Goal: Task Accomplishment & Management: Complete application form

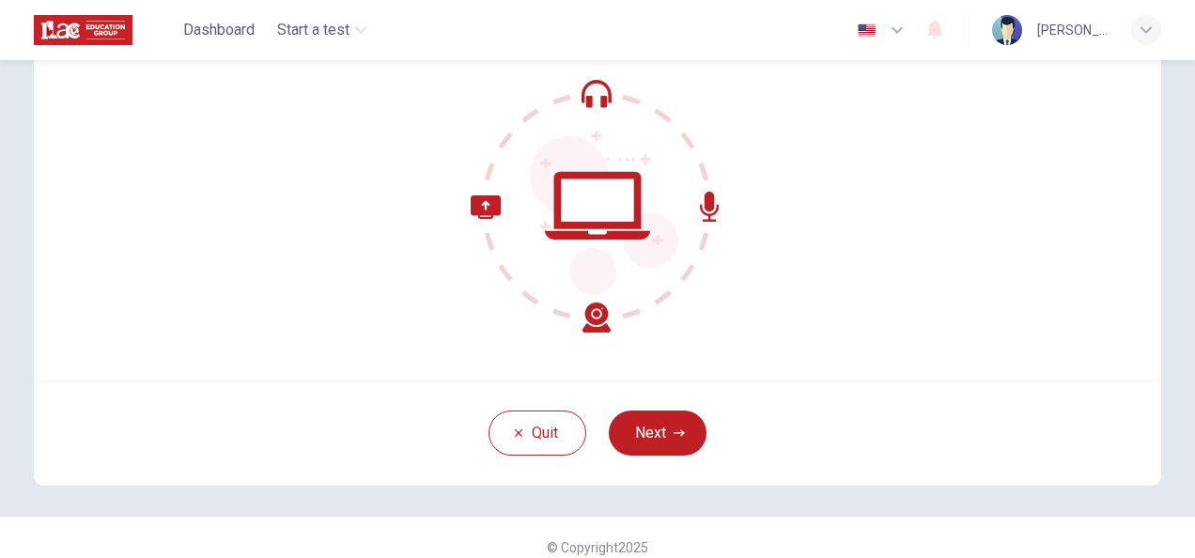
scroll to position [188, 0]
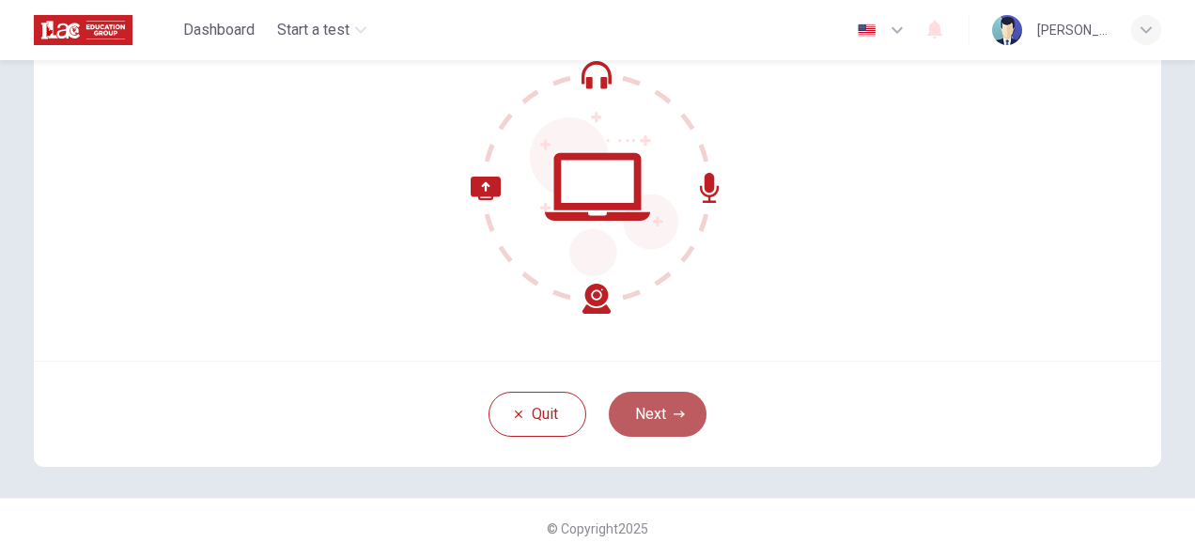
click at [679, 410] on icon "button" at bounding box center [679, 414] width 11 height 11
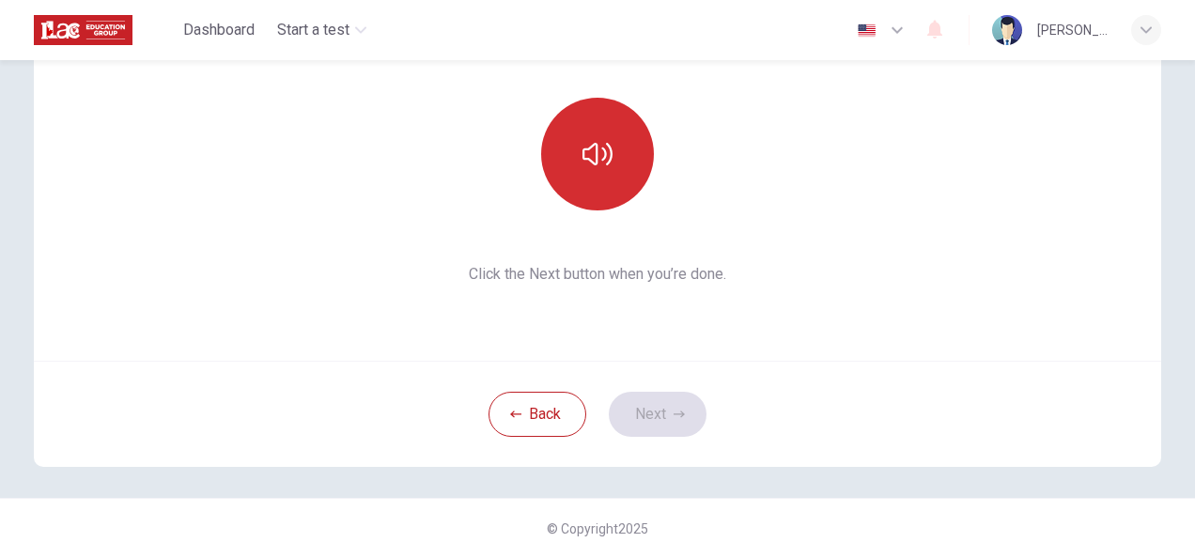
click at [585, 159] on icon "button" at bounding box center [598, 154] width 30 height 23
click at [651, 414] on button "Next" at bounding box center [658, 414] width 98 height 45
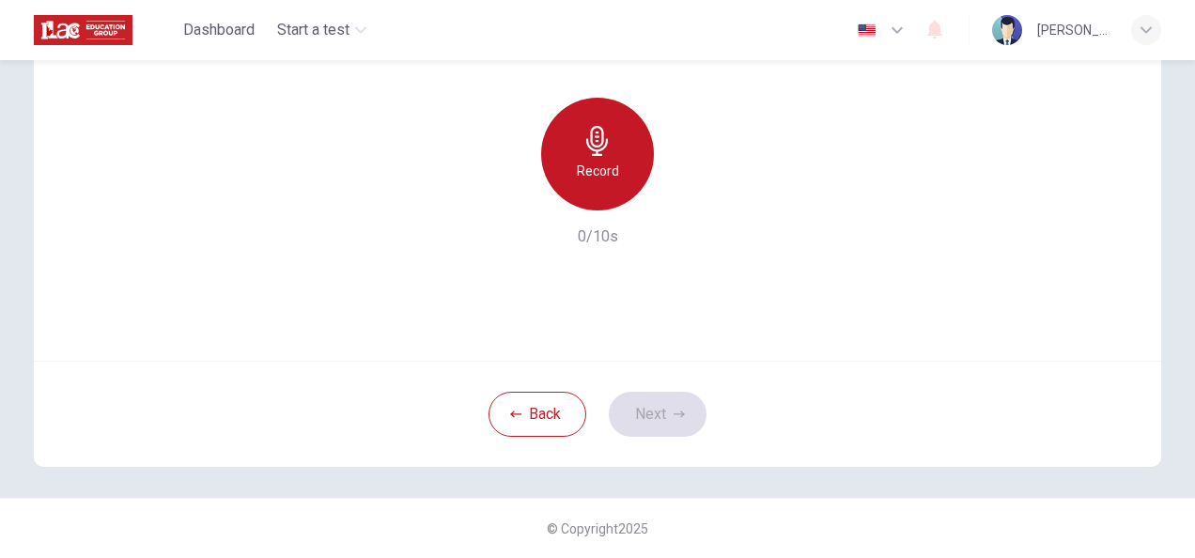
click at [583, 152] on icon "button" at bounding box center [598, 141] width 30 height 30
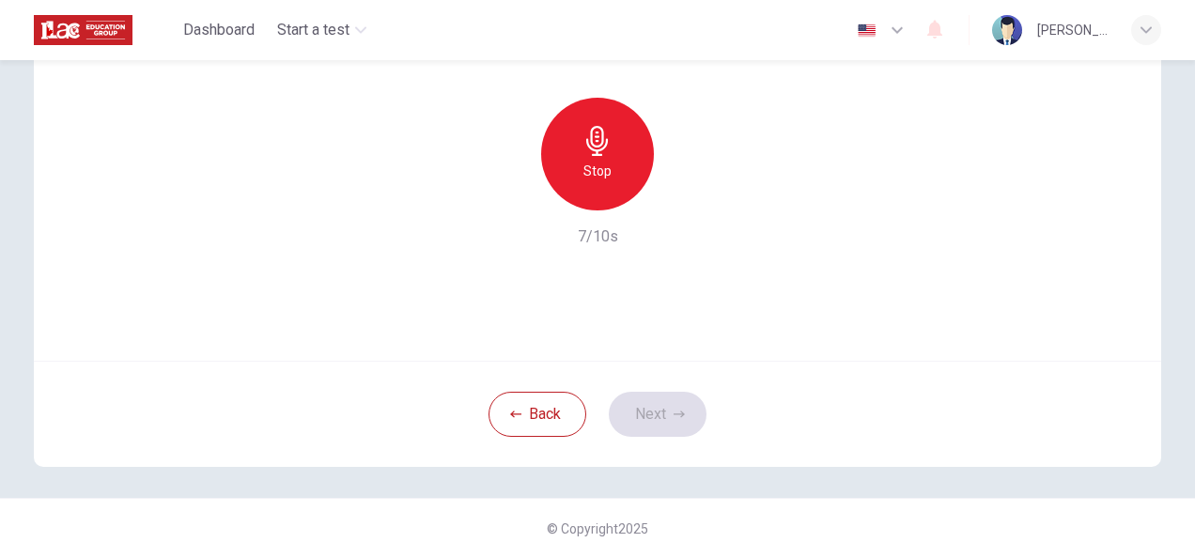
click at [598, 157] on div "Stop" at bounding box center [597, 154] width 113 height 113
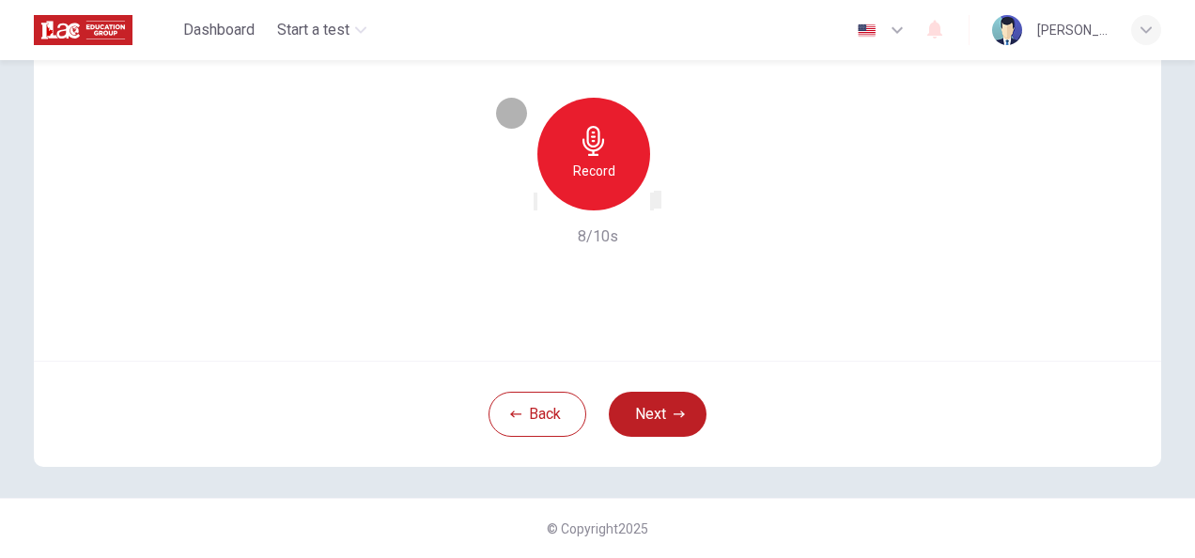
drag, startPoint x: 684, startPoint y: 195, endPoint x: 726, endPoint y: 211, distance: 45.5
click at [652, 206] on icon "button" at bounding box center [652, 206] width 0 height 0
click at [665, 413] on button "Next" at bounding box center [658, 414] width 98 height 45
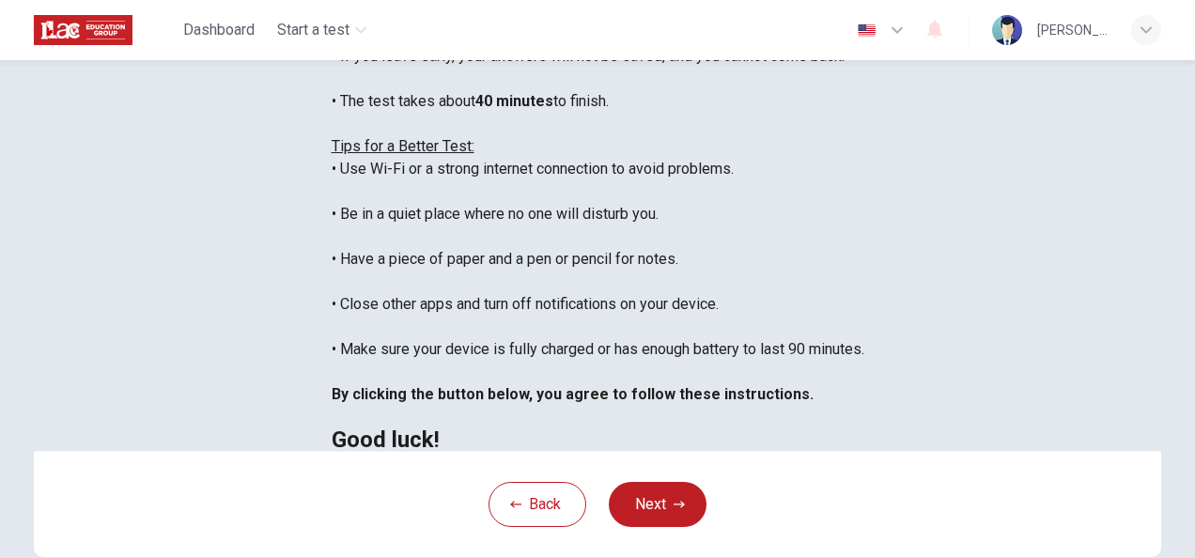
click at [746, 413] on div "You are about to start a Placement Test . Before You Start the Test: • Once you…" at bounding box center [598, 191] width 533 height 519
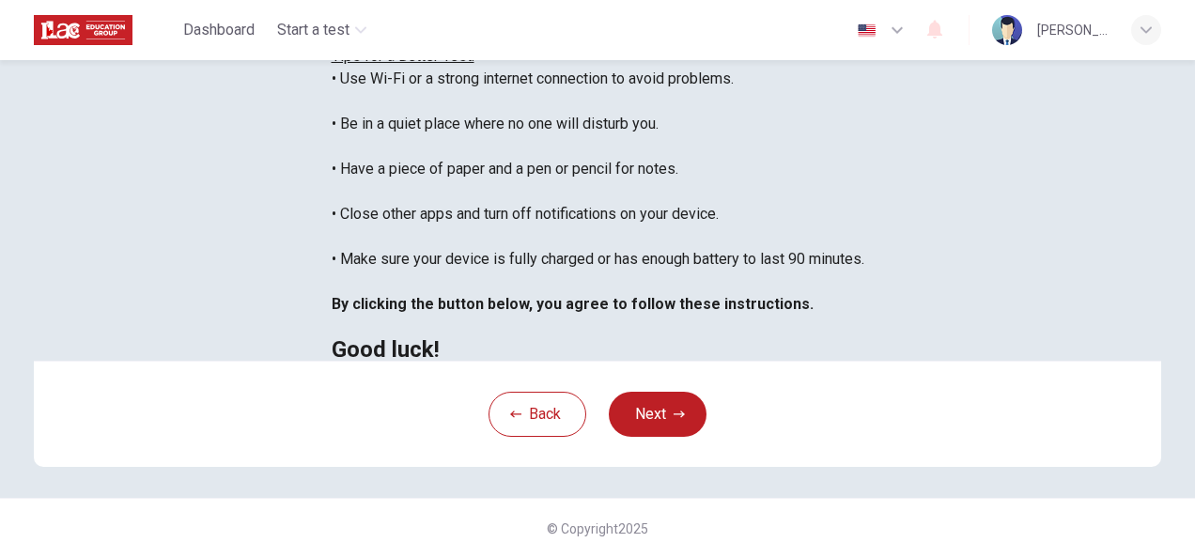
scroll to position [376, 0]
click at [667, 437] on button "Next" at bounding box center [658, 414] width 98 height 45
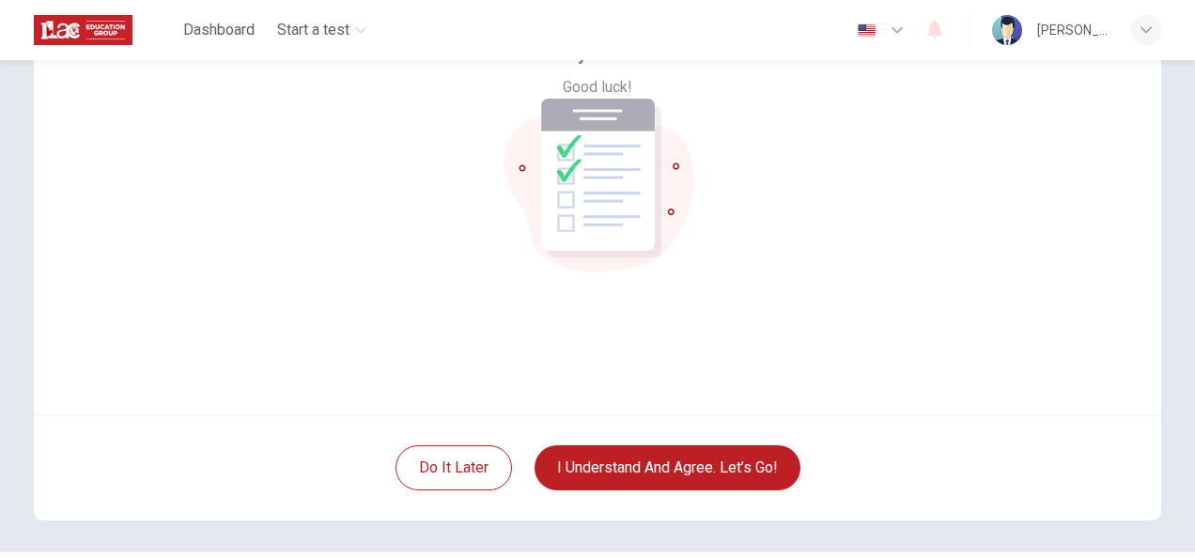
scroll to position [94, 0]
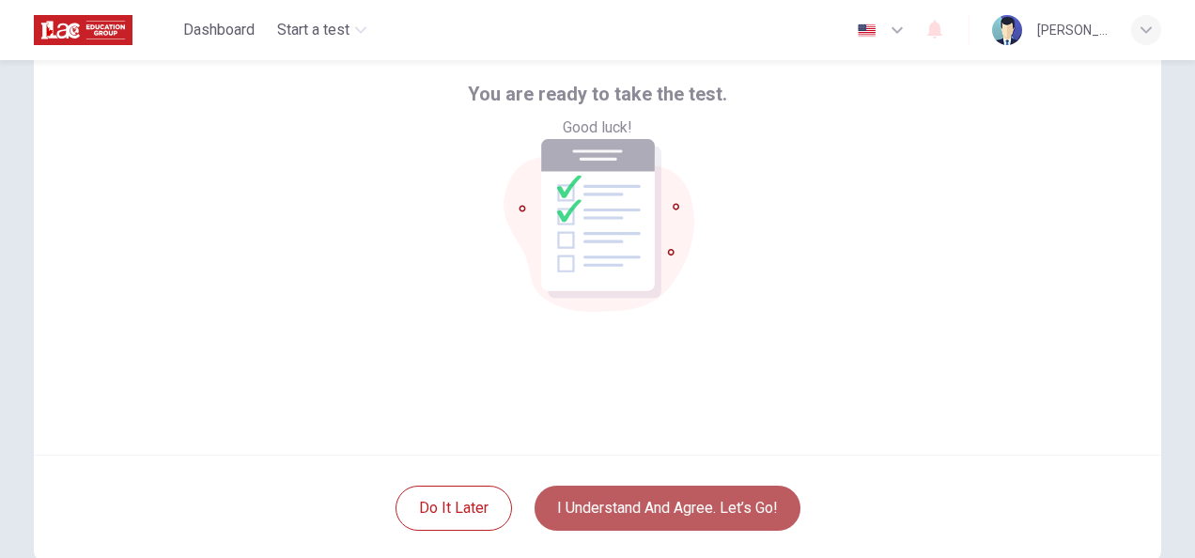
click at [690, 514] on button "I understand and agree. Let’s go!" at bounding box center [668, 508] width 266 height 45
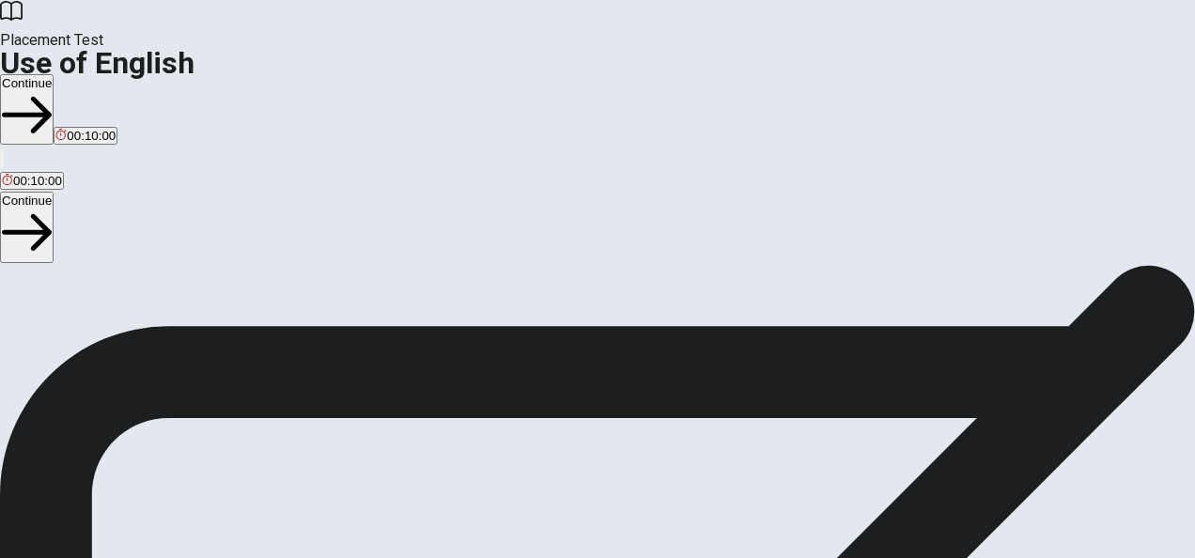
scroll to position [96, 0]
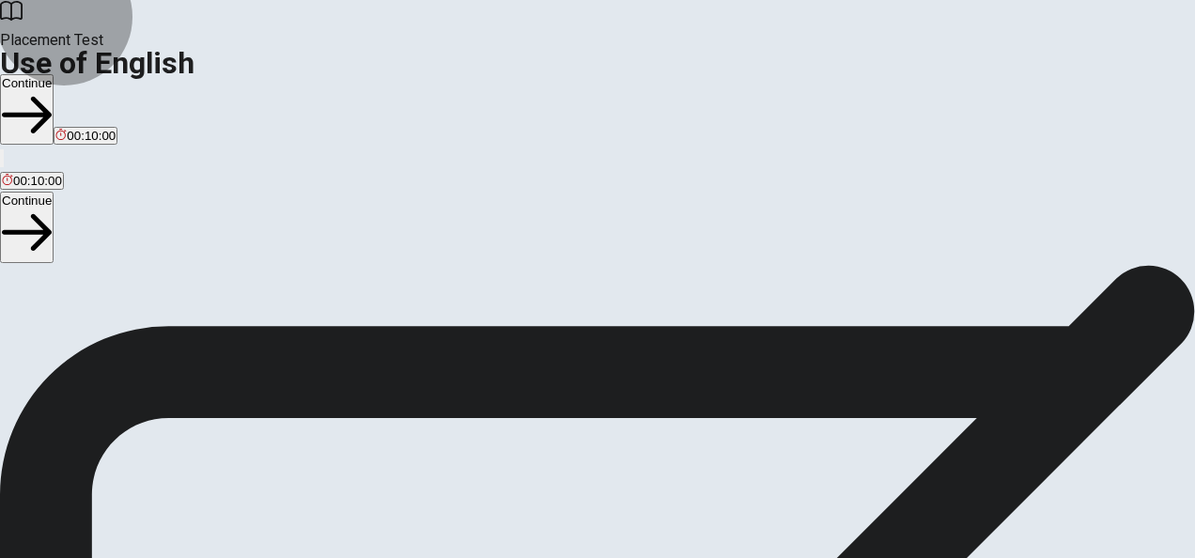
click at [54, 192] on button "Continue" at bounding box center [27, 227] width 54 height 70
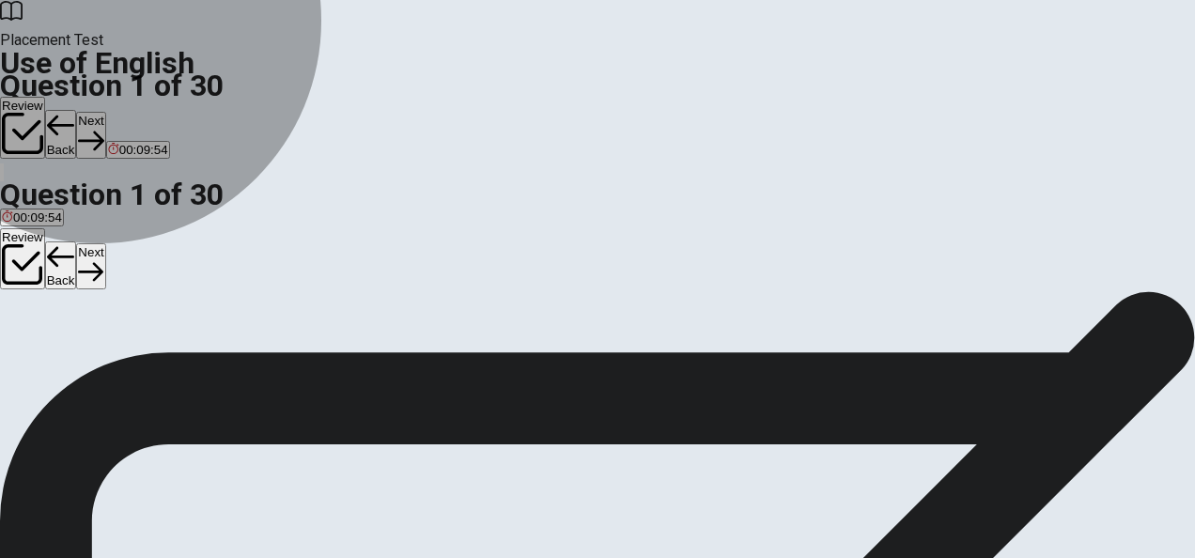
click at [85, 271] on span "are going" at bounding box center [58, 264] width 53 height 14
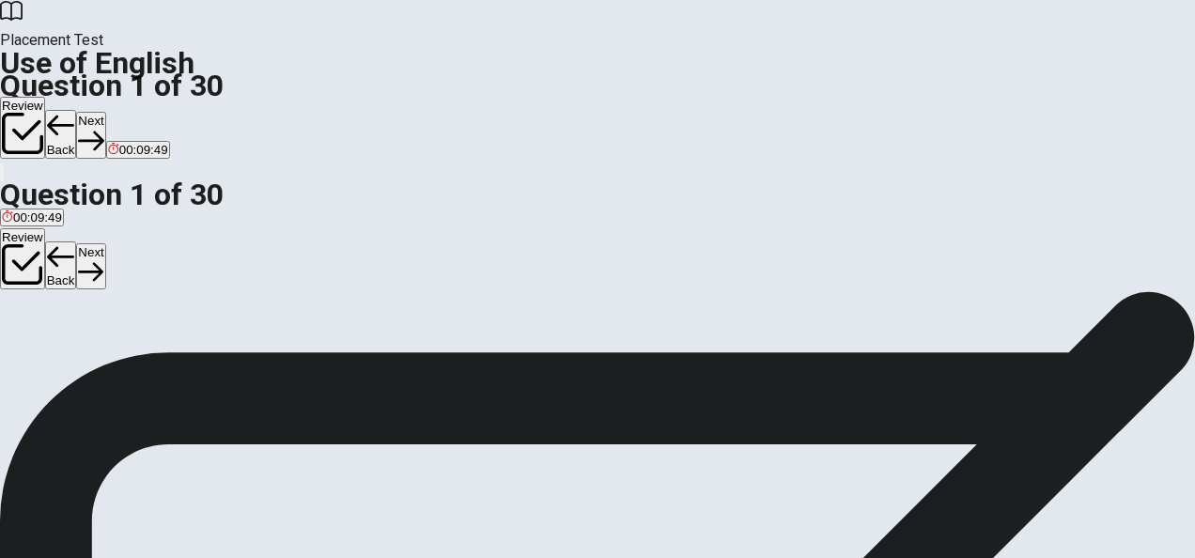
click at [105, 243] on button "Next" at bounding box center [90, 266] width 29 height 46
click at [121, 271] on span "have read" at bounding box center [93, 264] width 55 height 14
click at [105, 243] on button "Next" at bounding box center [90, 266] width 29 height 46
click at [54, 271] on span "have" at bounding box center [39, 264] width 27 height 14
click at [105, 243] on button "Next" at bounding box center [90, 266] width 29 height 46
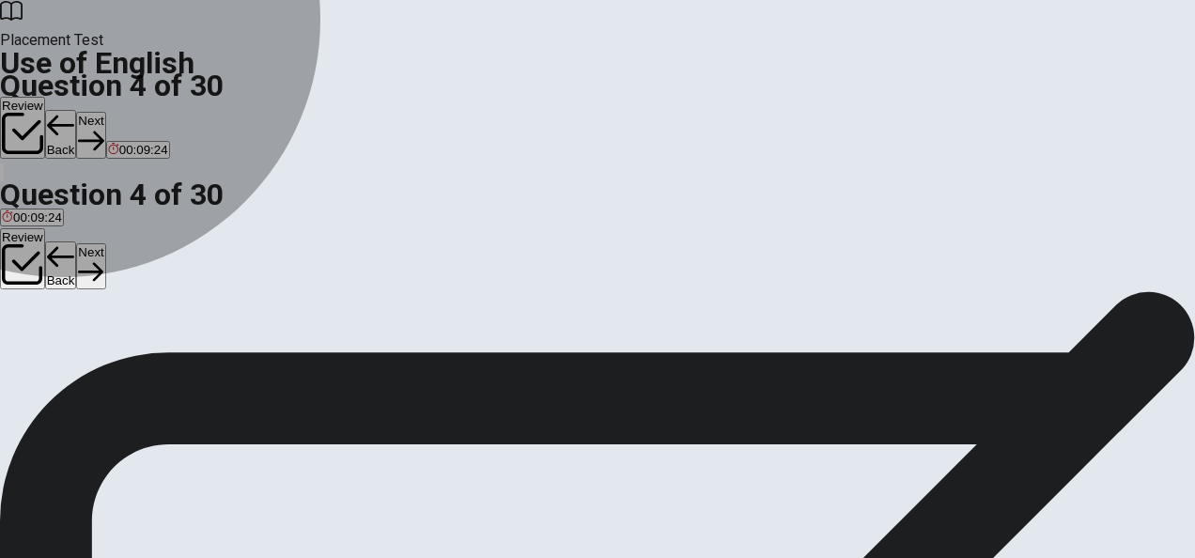
click at [83, 271] on span "are" at bounding box center [74, 264] width 18 height 14
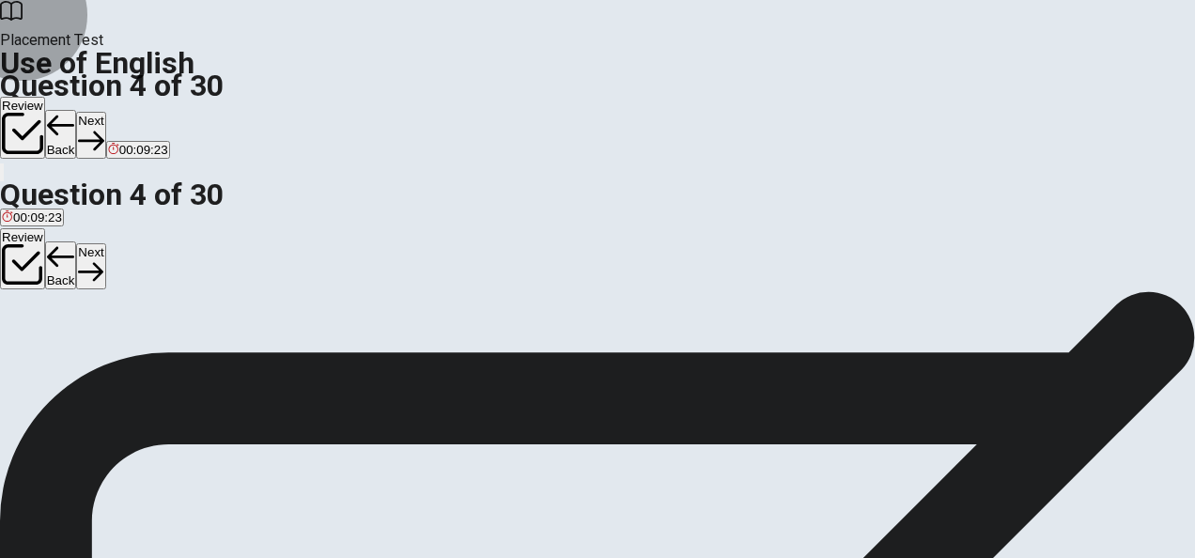
click at [105, 243] on button "Next" at bounding box center [90, 266] width 29 height 46
click at [66, 271] on span "watch" at bounding box center [49, 264] width 33 height 14
click at [105, 243] on button "Next" at bounding box center [90, 266] width 29 height 46
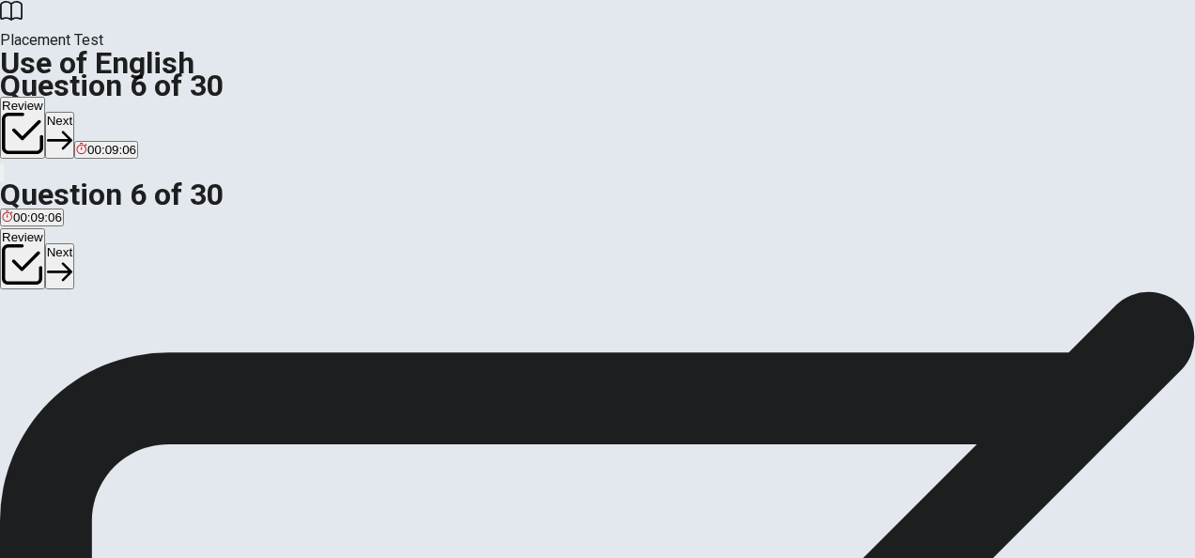
scroll to position [94, 0]
click at [29, 273] on span "lamp" at bounding box center [15, 265] width 27 height 14
click at [74, 243] on button "Next" at bounding box center [59, 266] width 29 height 46
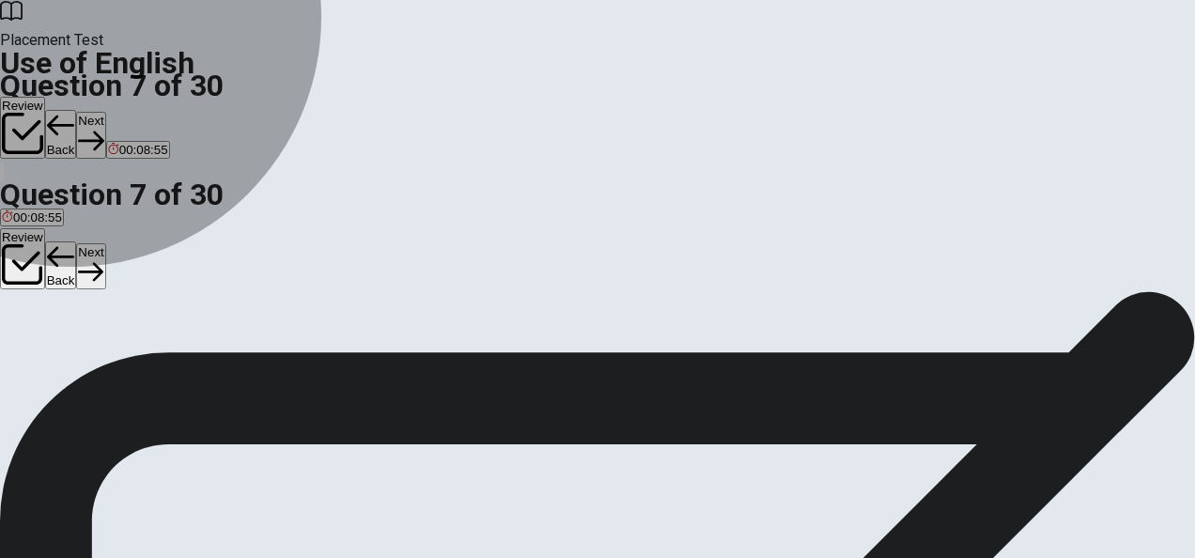
click at [60, 273] on span "flower" at bounding box center [43, 265] width 34 height 14
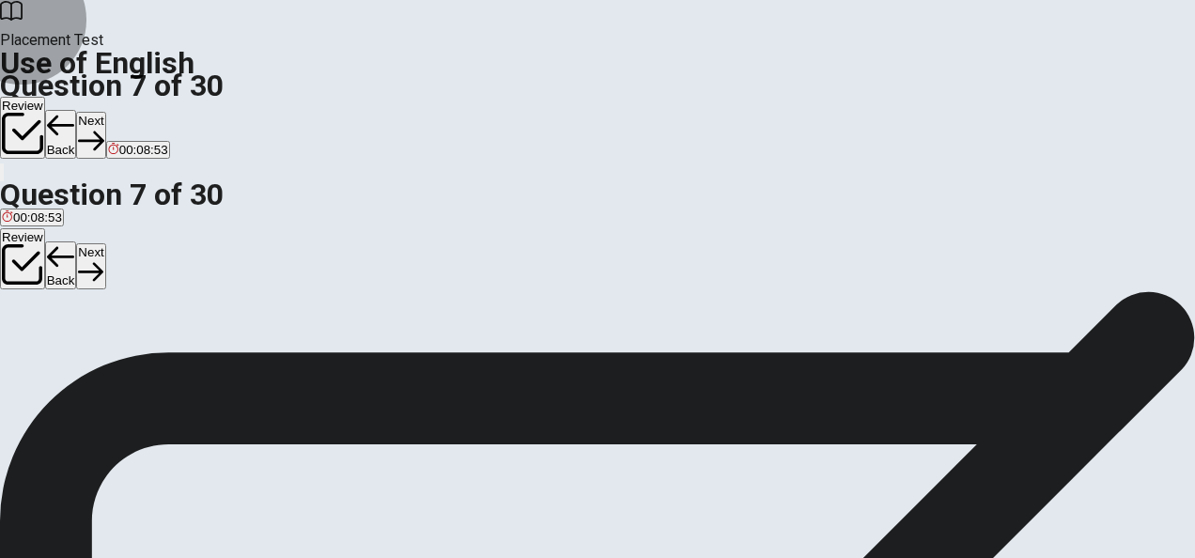
click at [105, 243] on button "Next" at bounding box center [90, 266] width 29 height 46
click at [117, 273] on span "sleep" at bounding box center [101, 265] width 30 height 14
click at [105, 243] on button "Next" at bounding box center [90, 266] width 29 height 46
click at [96, 273] on span "can opener" at bounding box center [64, 265] width 63 height 14
click at [105, 243] on button "Next" at bounding box center [90, 266] width 29 height 46
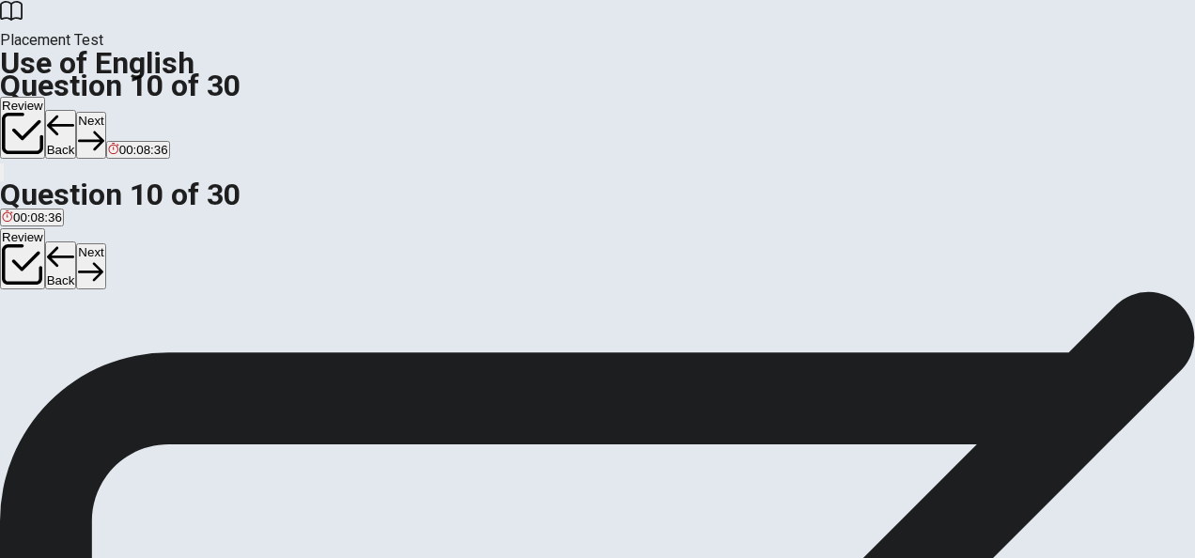
click at [128, 273] on span "washed" at bounding box center [106, 265] width 43 height 14
click at [105, 243] on button "Next" at bounding box center [90, 266] width 29 height 46
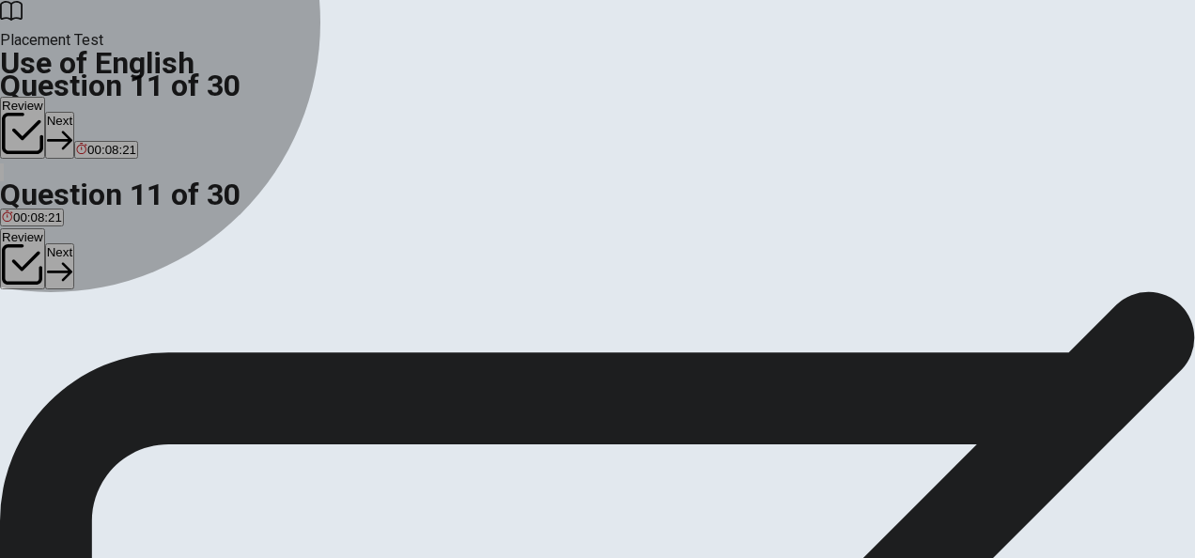
click at [46, 273] on span "was" at bounding box center [34, 265] width 23 height 14
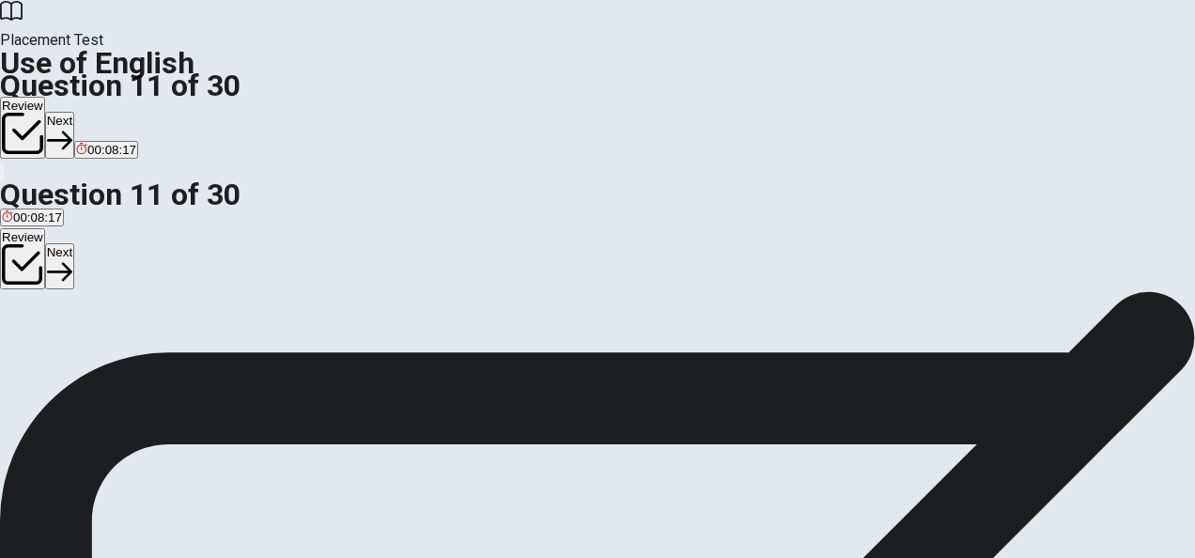
click at [74, 243] on button "Next" at bounding box center [59, 266] width 29 height 46
click at [118, 273] on span "had" at bounding box center [108, 265] width 21 height 14
click at [105, 243] on button "Next" at bounding box center [90, 266] width 29 height 46
click at [204, 273] on span "have known" at bounding box center [170, 265] width 67 height 14
click at [105, 243] on button "Next" at bounding box center [90, 266] width 29 height 46
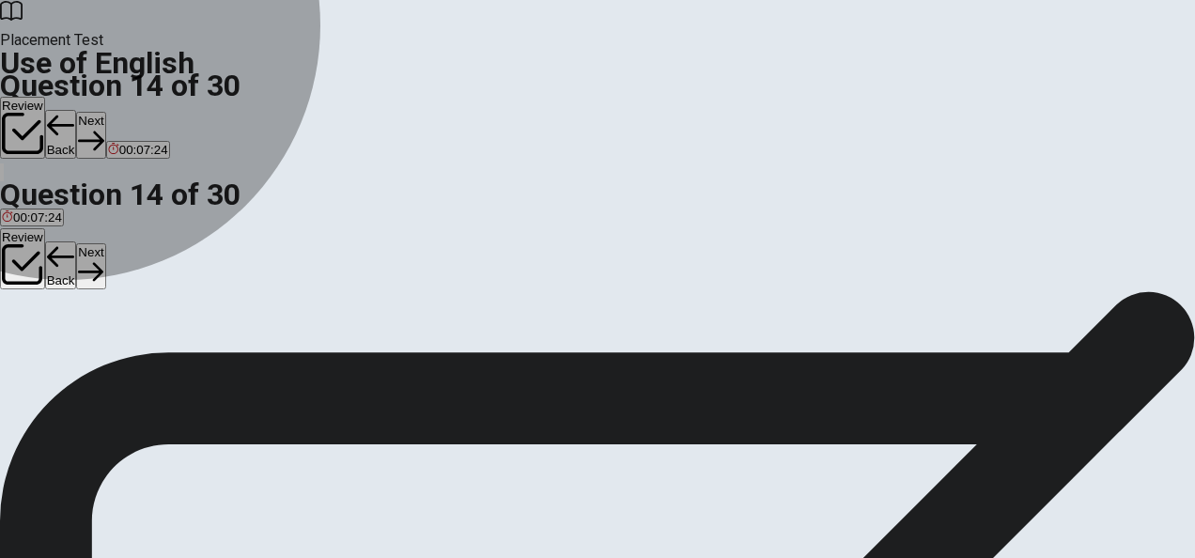
click at [25, 273] on span "sent" at bounding box center [13, 265] width 23 height 14
click at [156, 273] on span "was sent" at bounding box center [131, 265] width 50 height 14
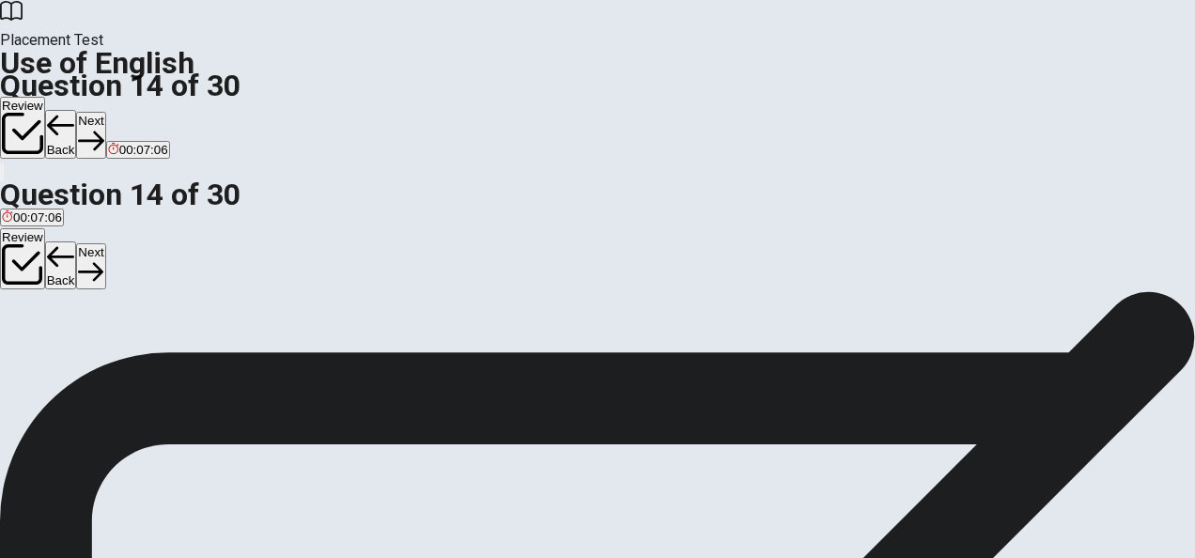
click at [105, 243] on button "Next" at bounding box center [90, 266] width 29 height 46
click at [79, 273] on span "hang" at bounding box center [65, 265] width 28 height 14
click at [105, 243] on button "Next" at bounding box center [90, 266] width 29 height 46
click at [98, 273] on span "interesting" at bounding box center [68, 265] width 58 height 14
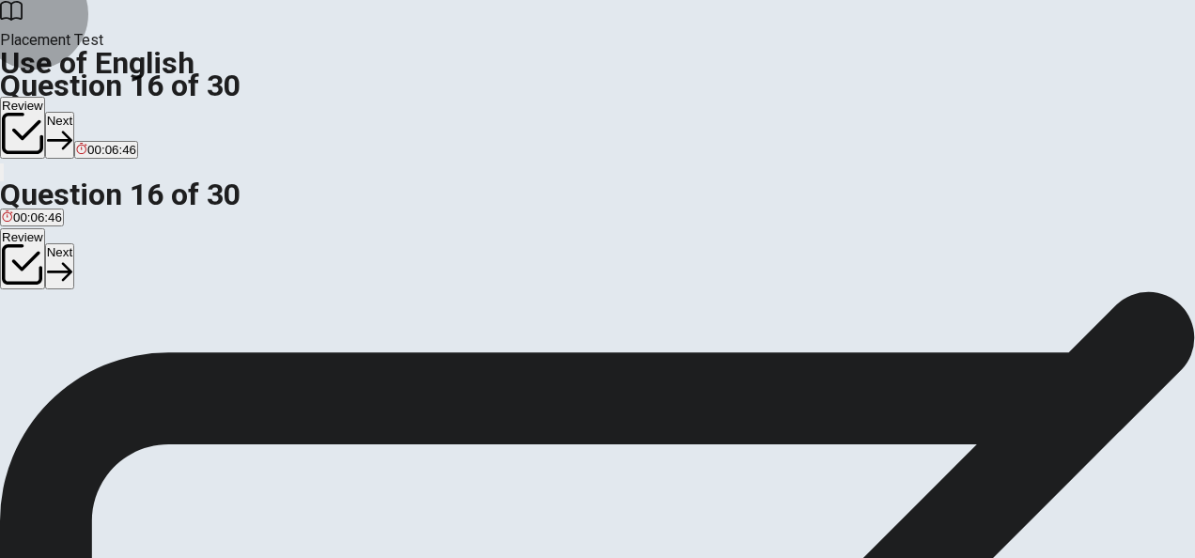
click at [74, 243] on button "Next" at bounding box center [59, 266] width 29 height 46
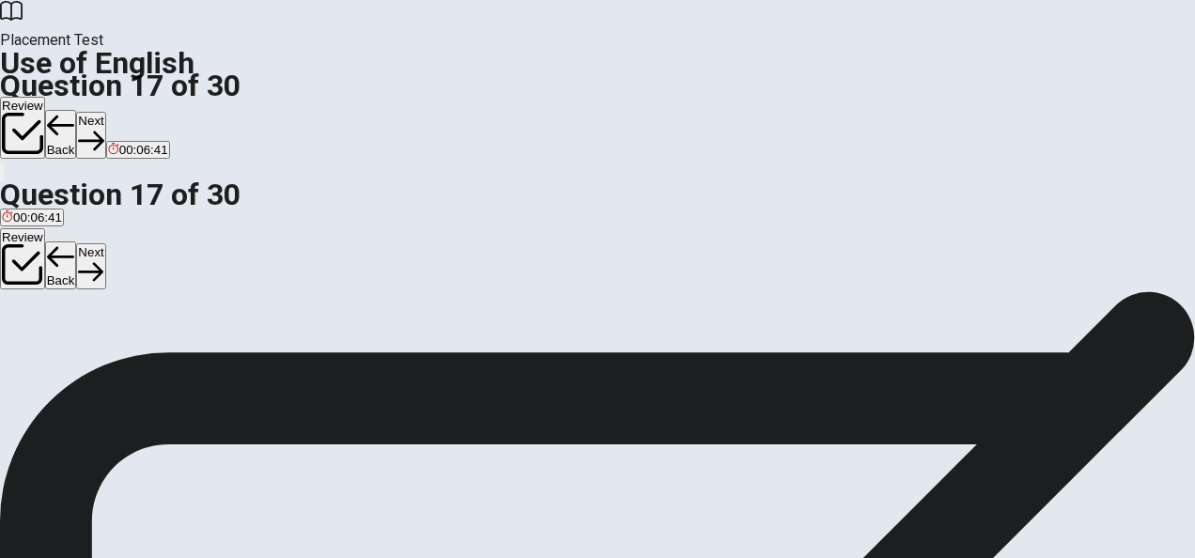
click at [77, 273] on span "honest" at bounding box center [58, 265] width 38 height 14
click at [105, 243] on button "Next" at bounding box center [90, 266] width 29 height 46
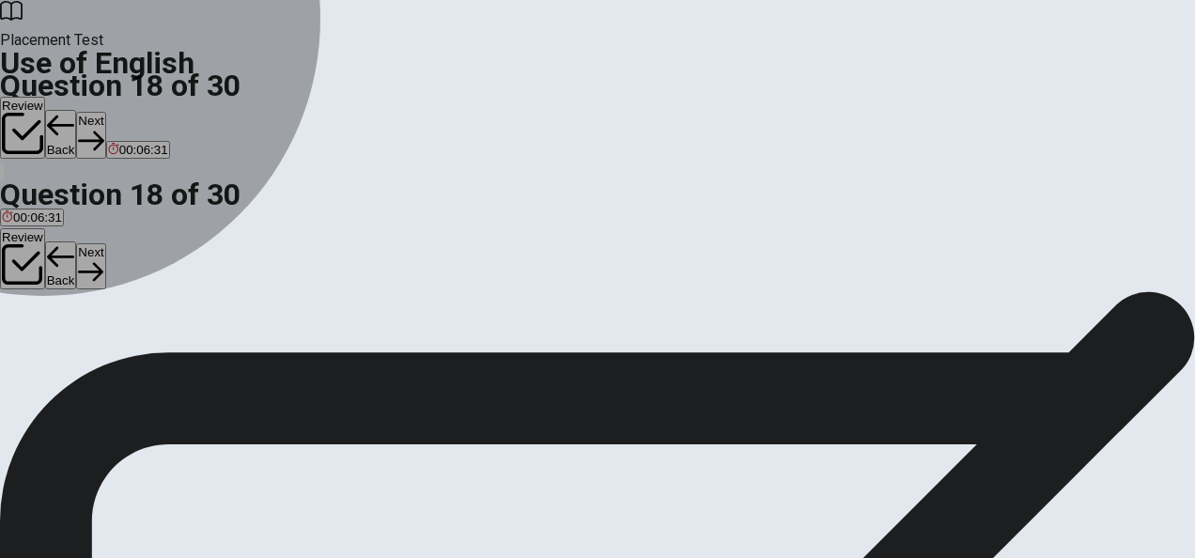
click at [127, 274] on button "D does" at bounding box center [111, 258] width 31 height 32
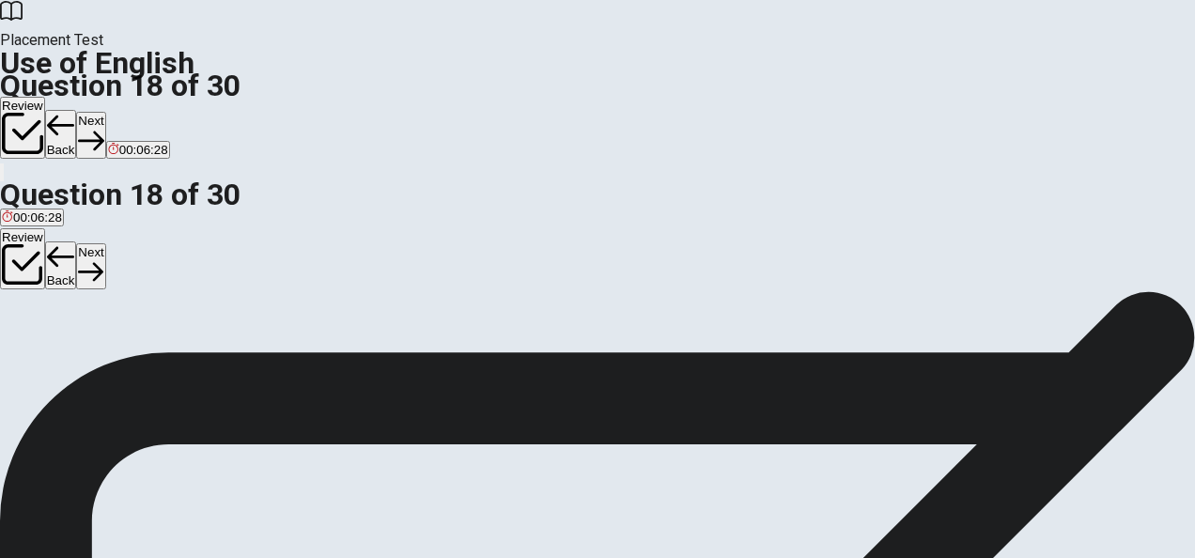
click at [105, 243] on button "Next" at bounding box center [90, 266] width 29 height 46
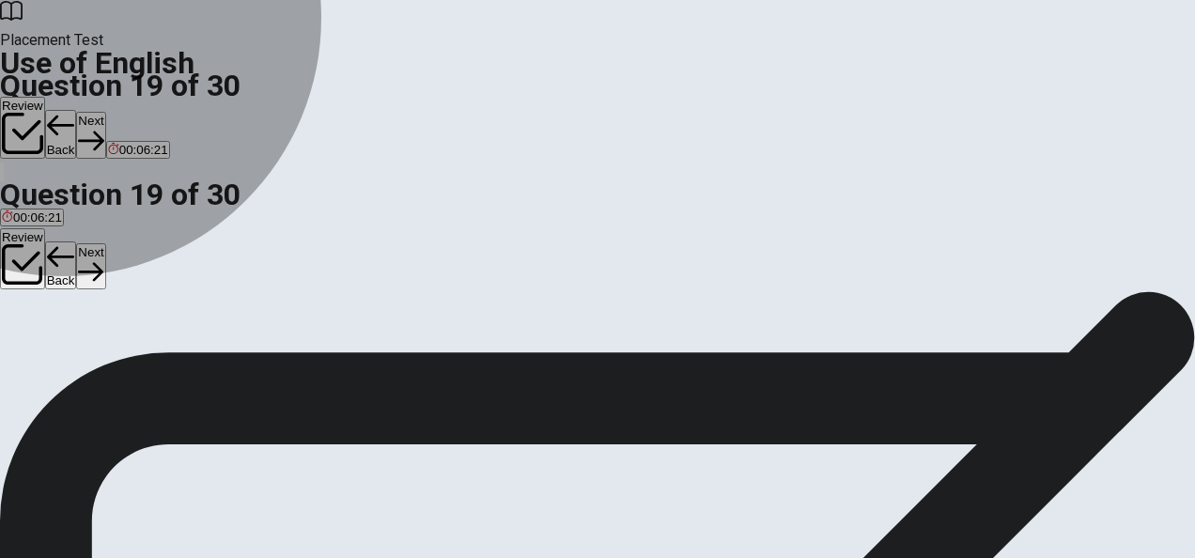
click at [113, 273] on span "active" at bounding box center [96, 265] width 33 height 14
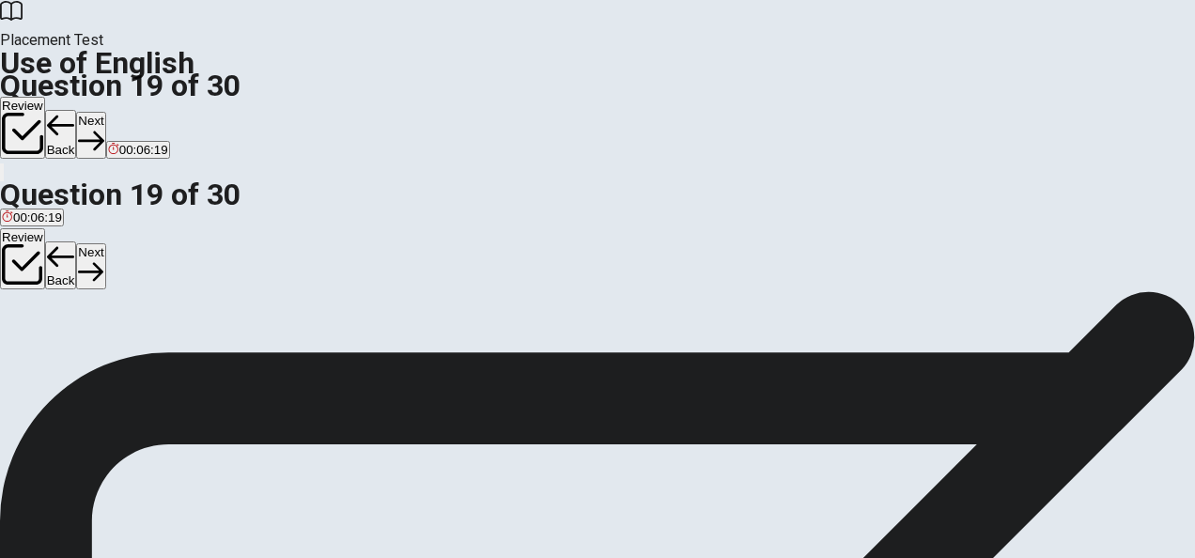
click at [105, 243] on button "Next" at bounding box center [90, 266] width 29 height 46
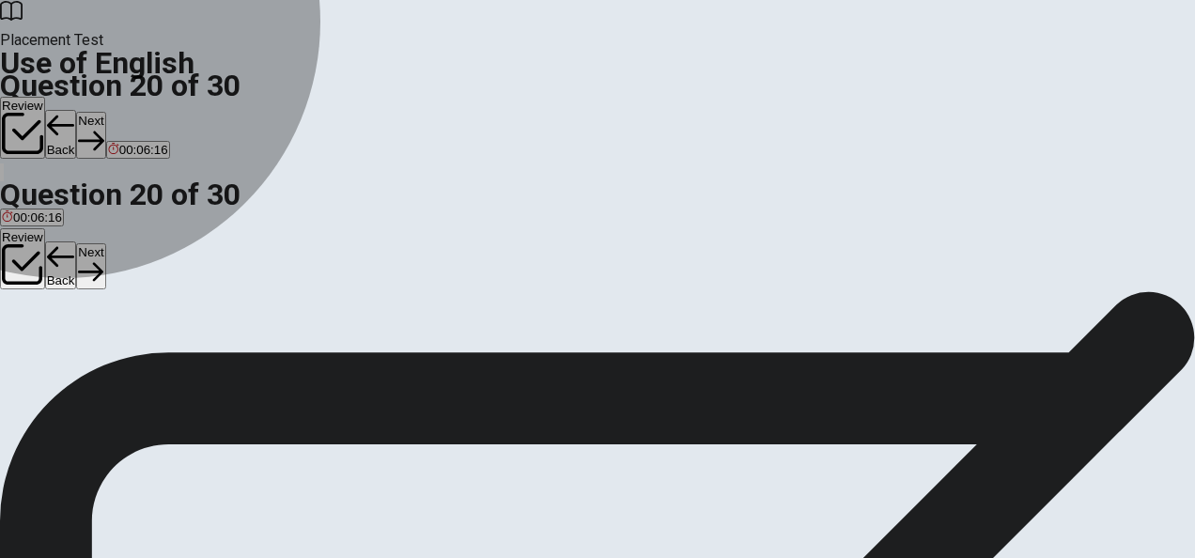
click at [55, 273] on span "Have" at bounding box center [39, 265] width 29 height 14
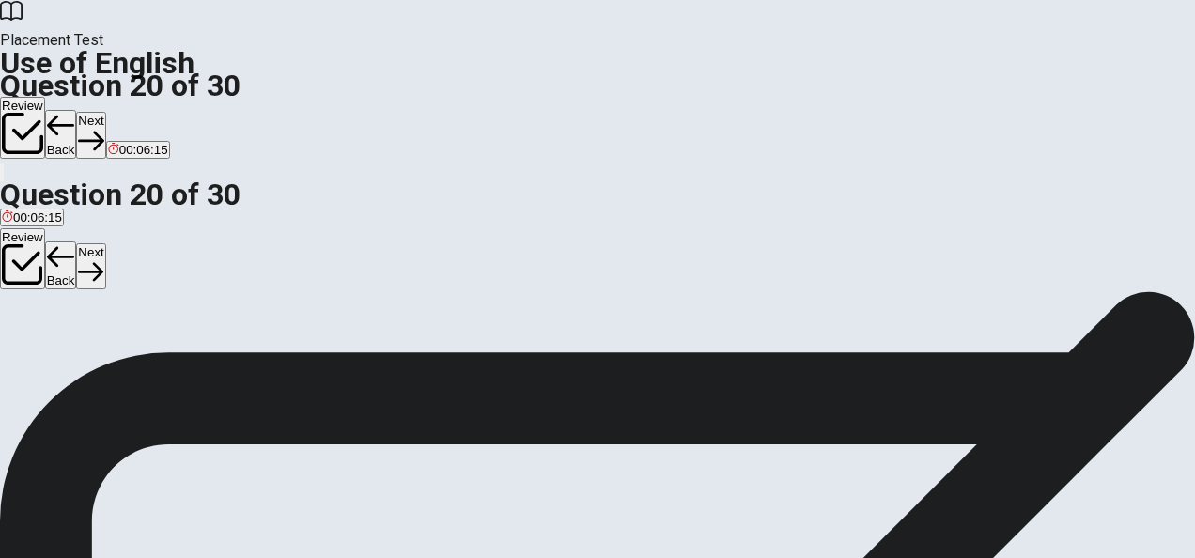
click at [105, 243] on button "Next" at bounding box center [90, 266] width 29 height 46
click at [169, 273] on span "spend" at bounding box center [152, 265] width 34 height 14
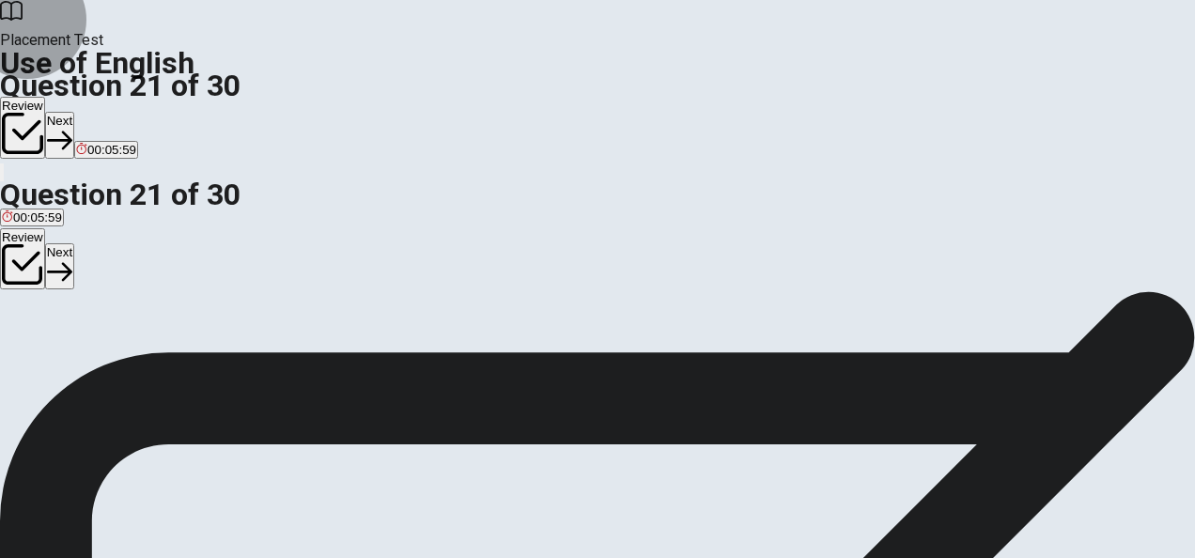
click at [74, 243] on button "Next" at bounding box center [59, 266] width 29 height 46
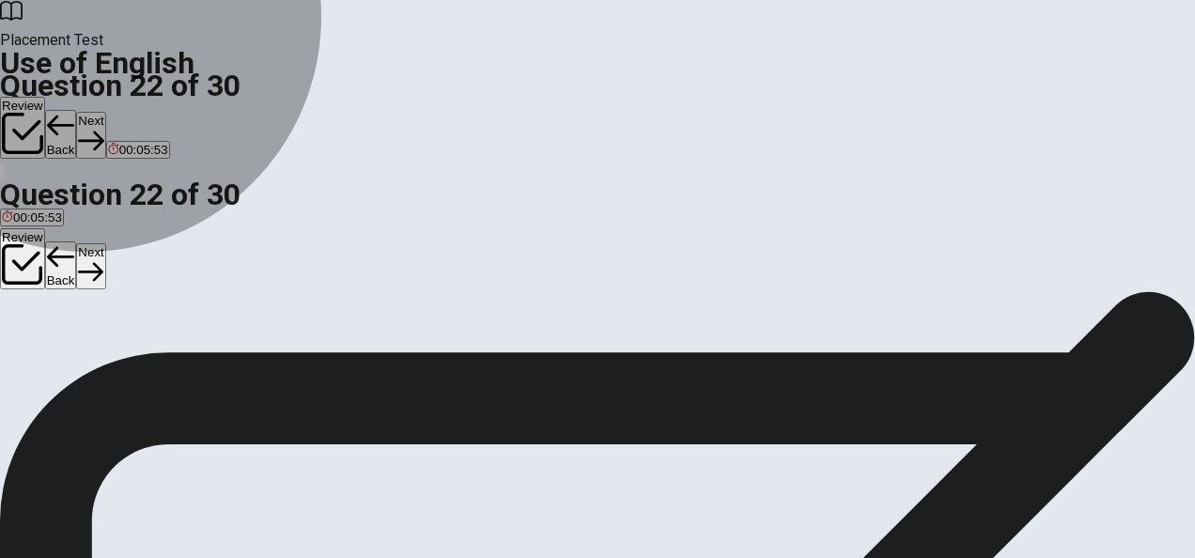
click at [110, 273] on span "Although" at bounding box center [85, 265] width 50 height 14
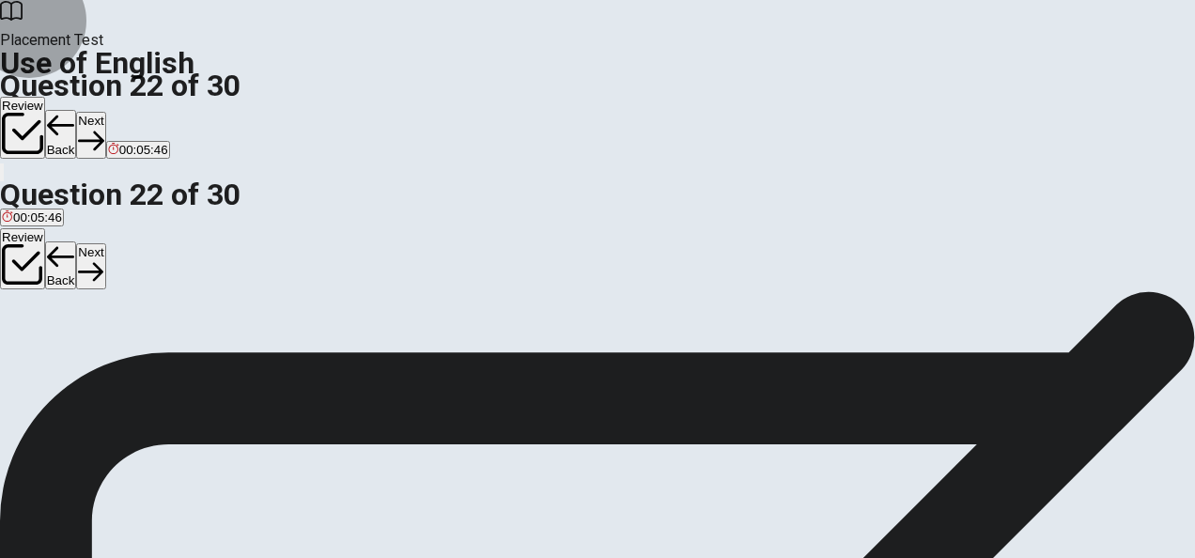
click at [105, 243] on button "Next" at bounding box center [90, 266] width 29 height 46
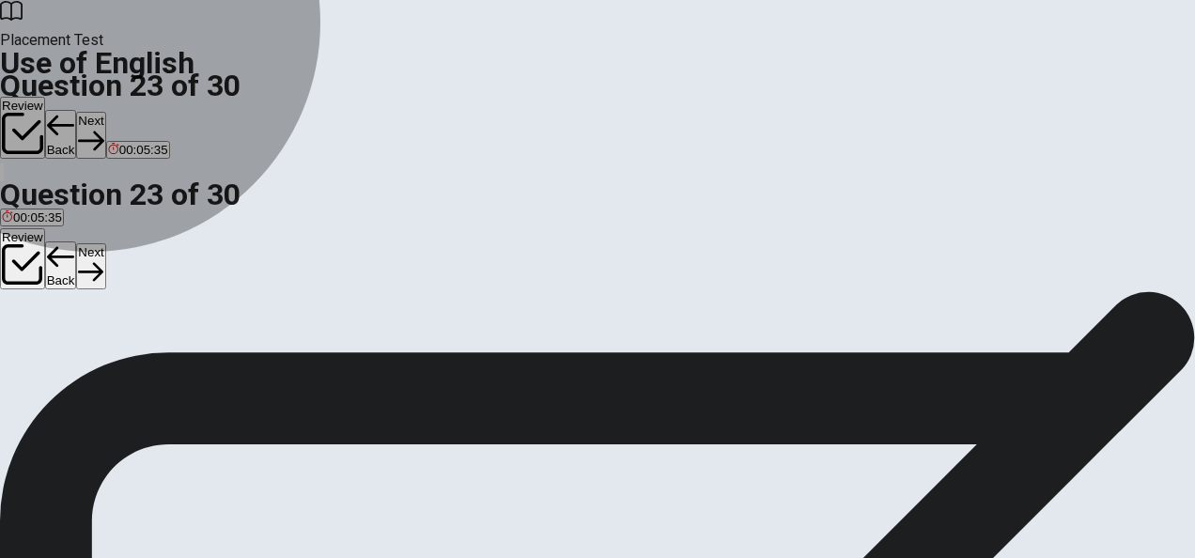
click at [164, 273] on span "should extend" at bounding box center [125, 265] width 78 height 14
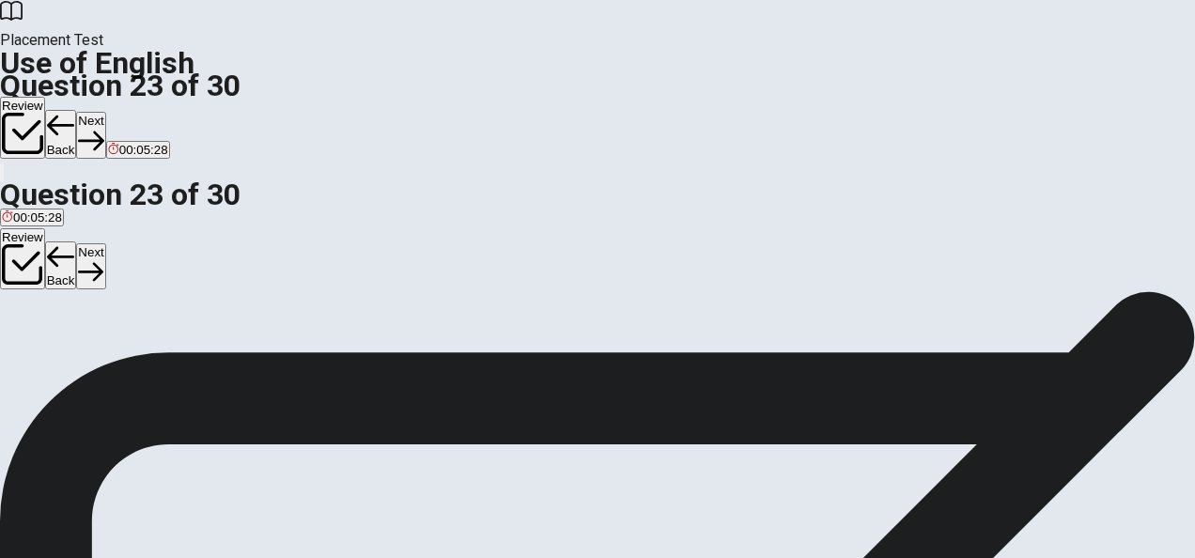
click at [105, 243] on button "Next" at bounding box center [90, 266] width 29 height 46
click at [44, 274] on button "B was" at bounding box center [31, 258] width 26 height 32
click at [105, 243] on button "Next" at bounding box center [90, 266] width 29 height 46
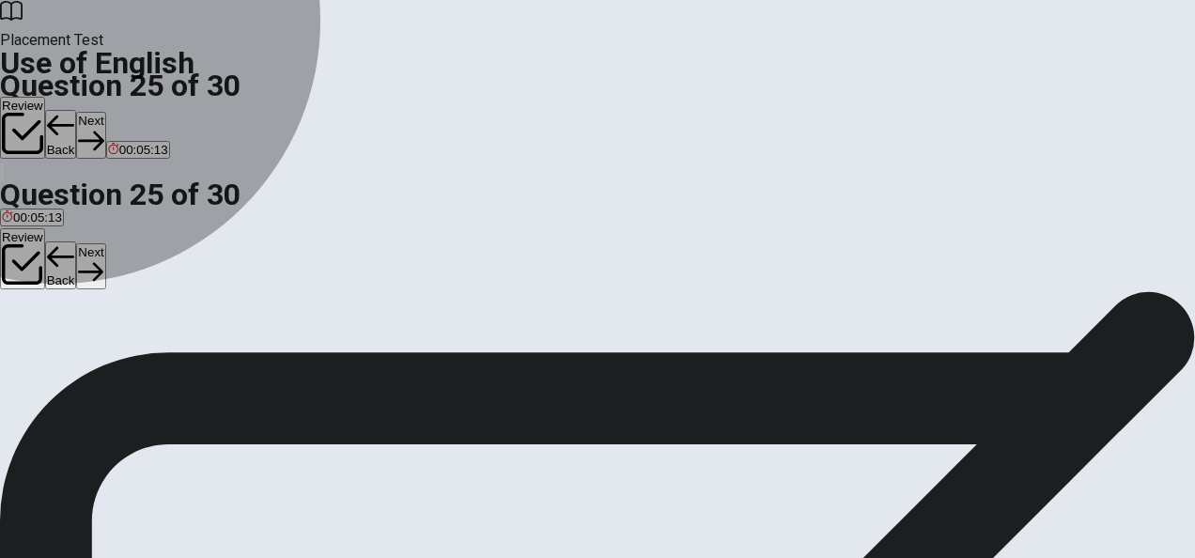
click at [194, 273] on span "effective" at bounding box center [171, 265] width 46 height 14
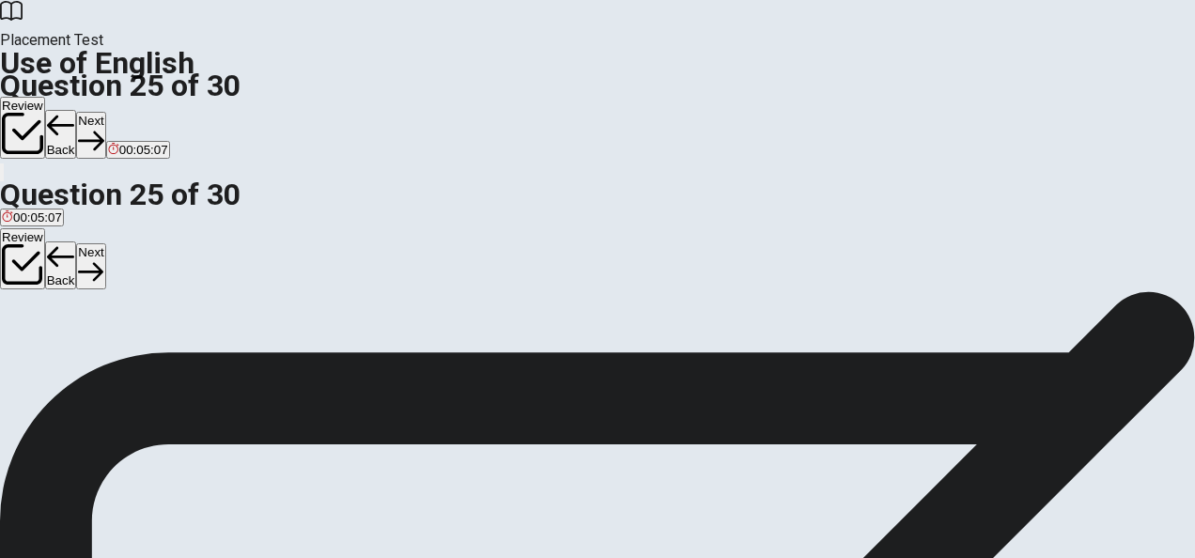
click at [105, 243] on button "Next" at bounding box center [90, 266] width 29 height 46
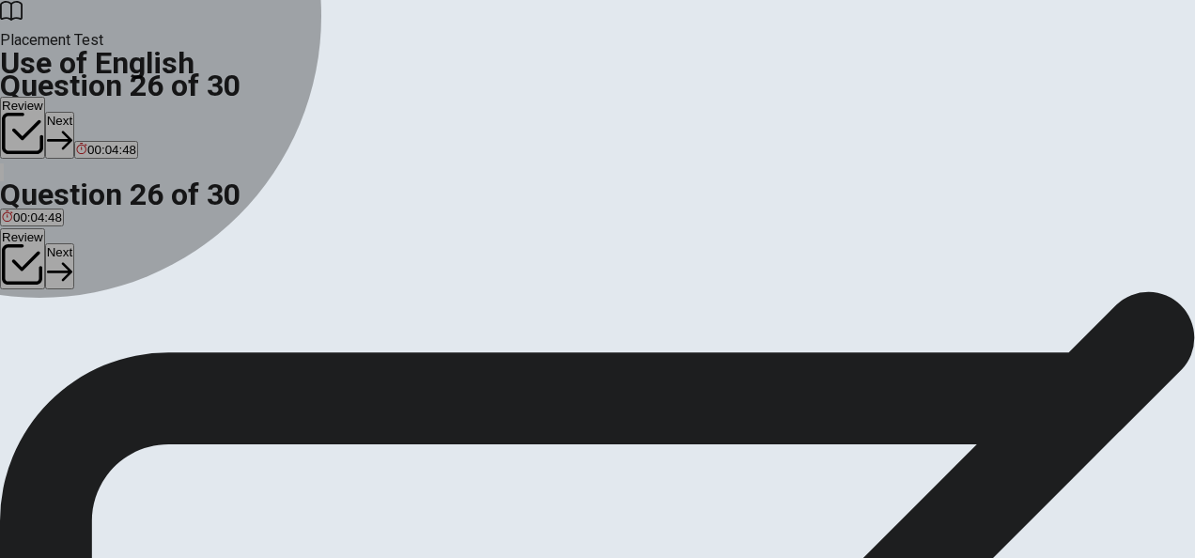
click at [178, 274] on button "D expect" at bounding box center [157, 258] width 40 height 32
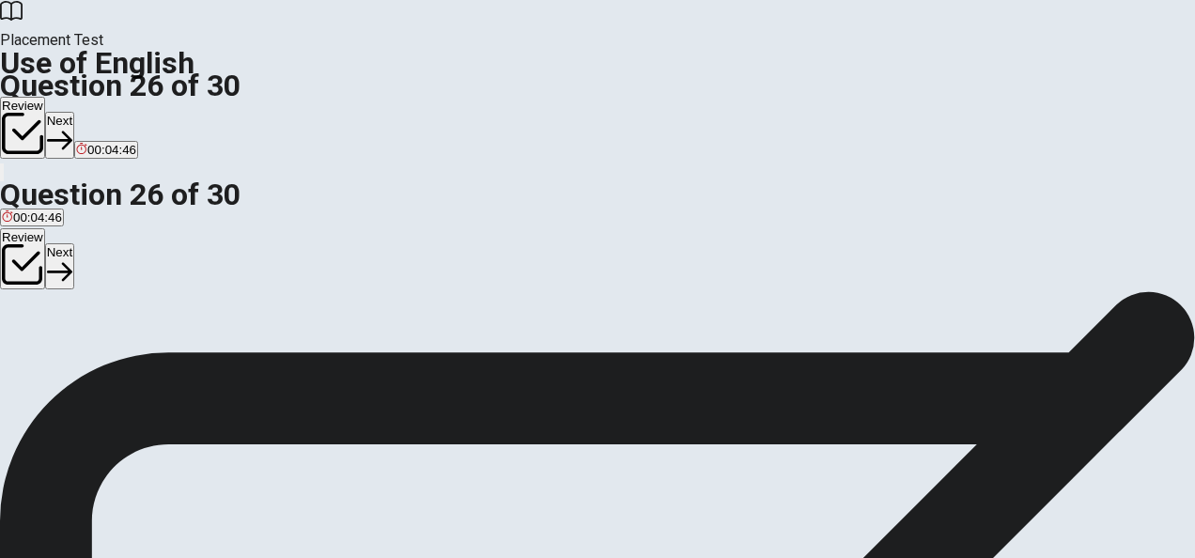
click at [74, 243] on button "Next" at bounding box center [59, 266] width 29 height 46
click at [100, 273] on span "deny" at bounding box center [85, 265] width 27 height 14
click at [105, 243] on button "Next" at bounding box center [90, 266] width 29 height 46
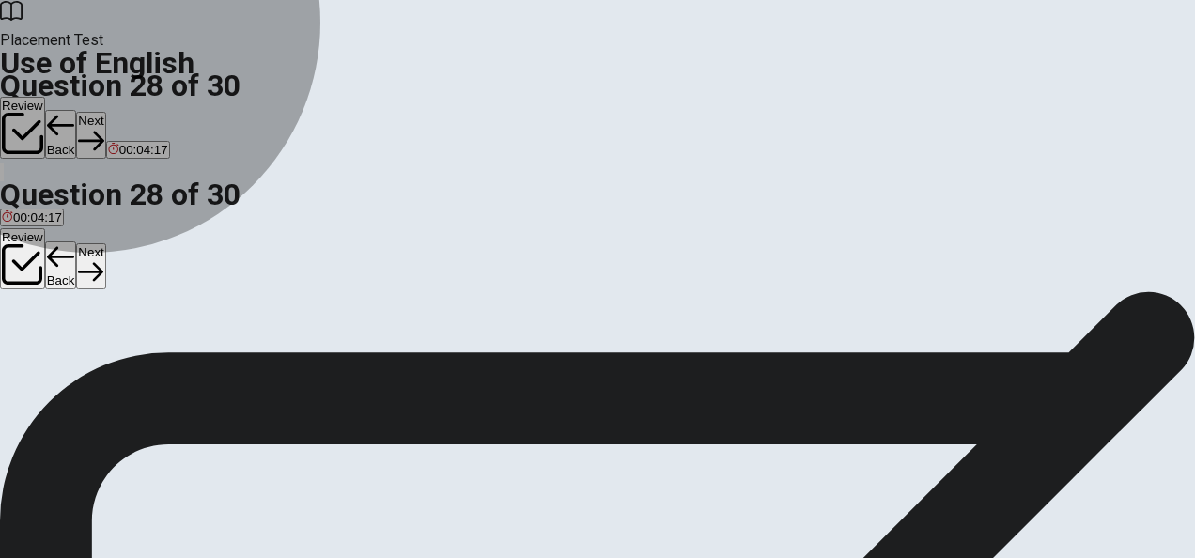
click at [111, 273] on span "uncertain" at bounding box center [85, 265] width 52 height 14
click at [257, 273] on span "unnecessary" at bounding box center [221, 265] width 71 height 14
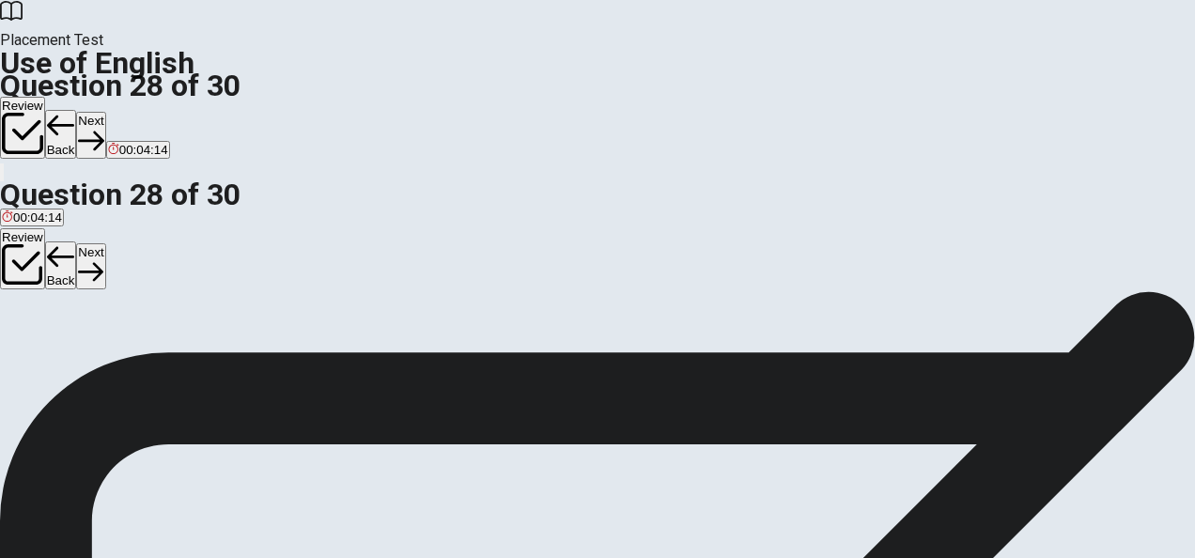
click at [105, 243] on button "Next" at bounding box center [90, 266] width 29 height 46
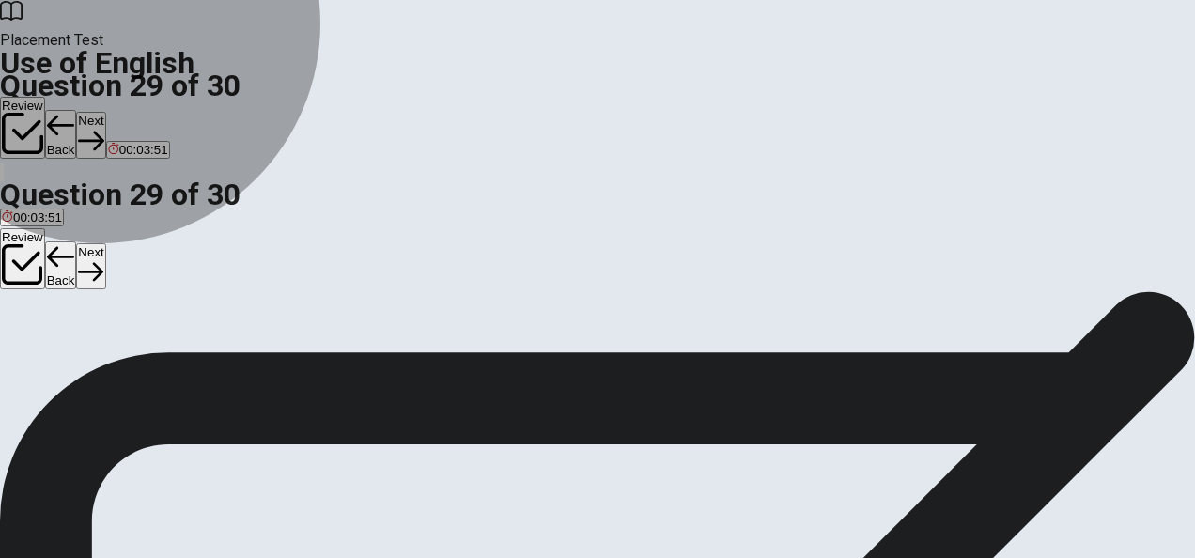
click at [122, 273] on span "raised higher" at bounding box center [86, 265] width 72 height 14
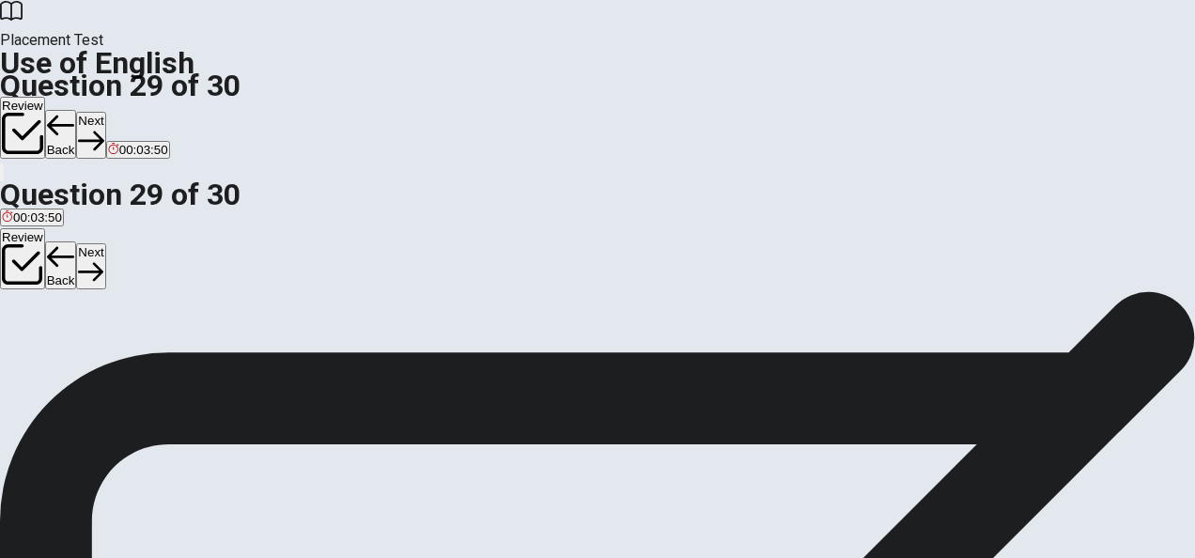
click at [105, 243] on button "Next" at bounding box center [90, 266] width 29 height 46
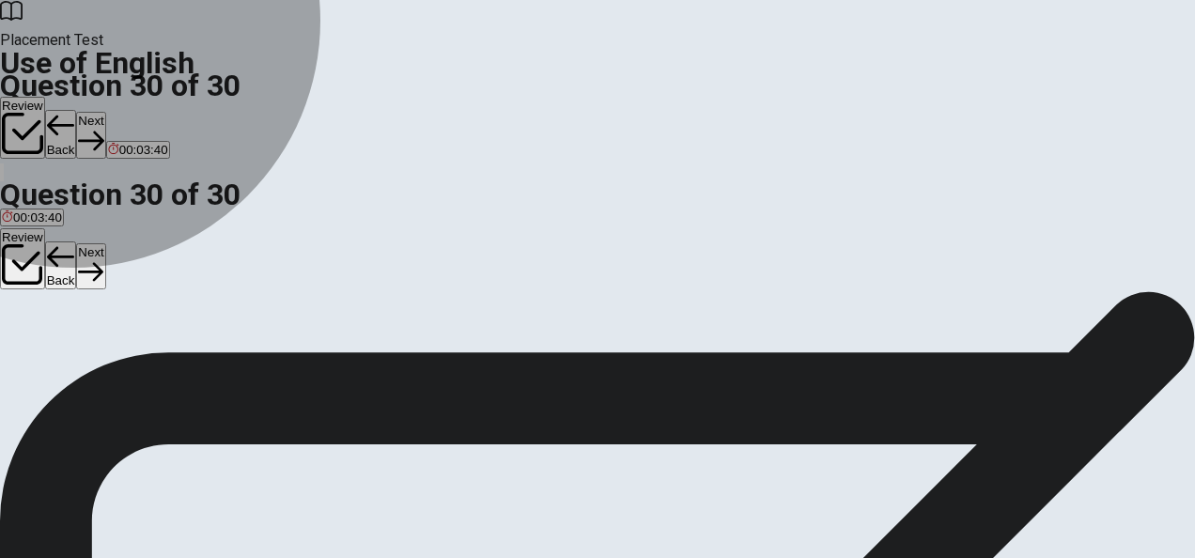
click at [61, 273] on span "Would" at bounding box center [43, 265] width 36 height 14
click at [103, 273] on span "Will" at bounding box center [94, 265] width 20 height 14
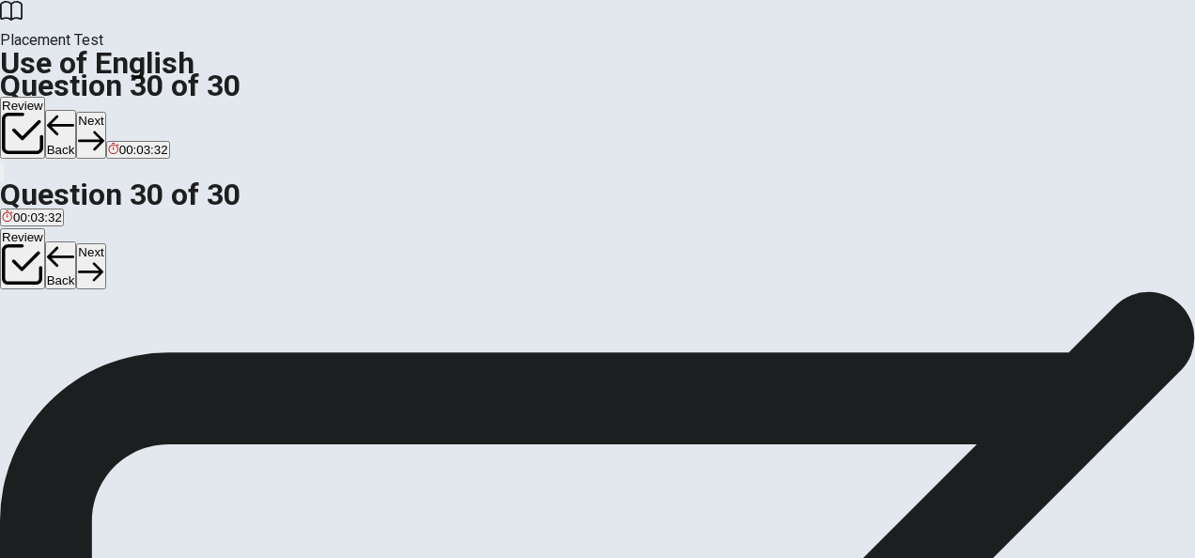
click at [61, 273] on span "Would" at bounding box center [43, 265] width 36 height 14
click at [77, 242] on button "Back" at bounding box center [61, 266] width 32 height 49
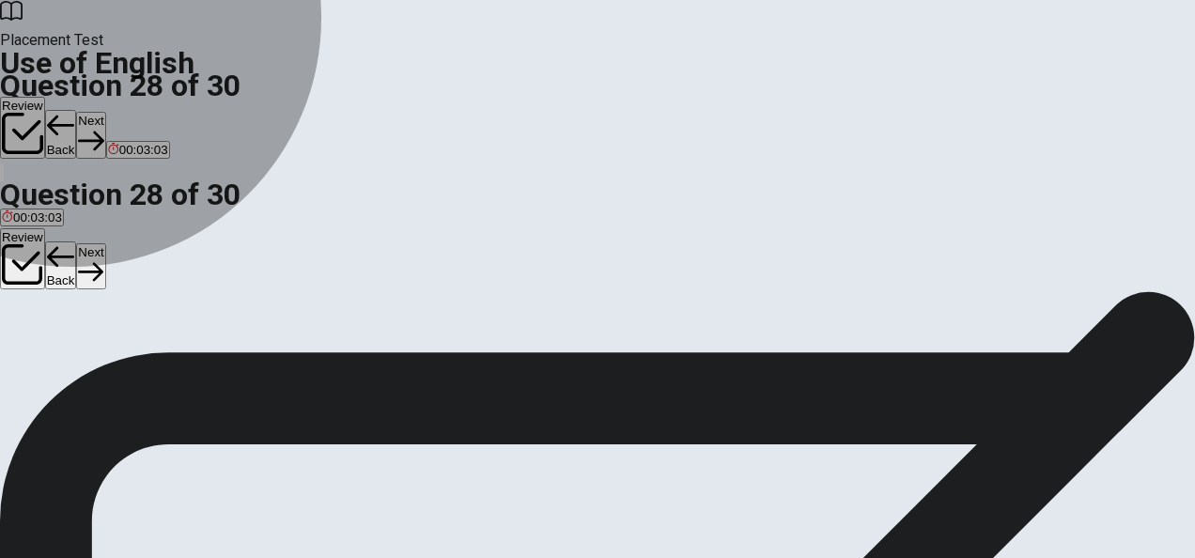
click at [55, 273] on span "avoidable" at bounding box center [29, 265] width 54 height 14
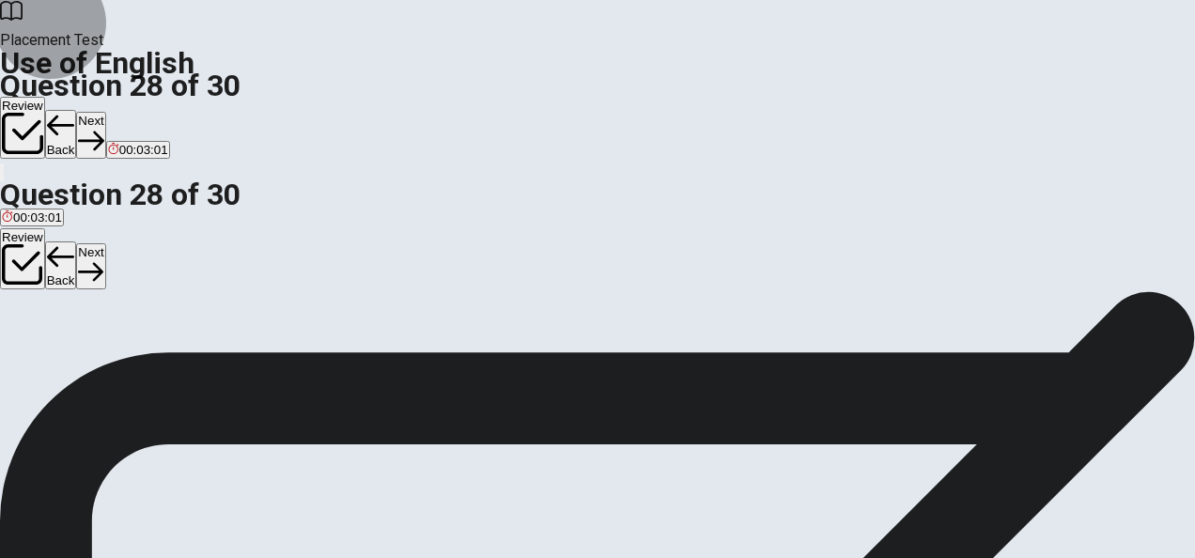
click at [77, 242] on button "Back" at bounding box center [61, 266] width 32 height 49
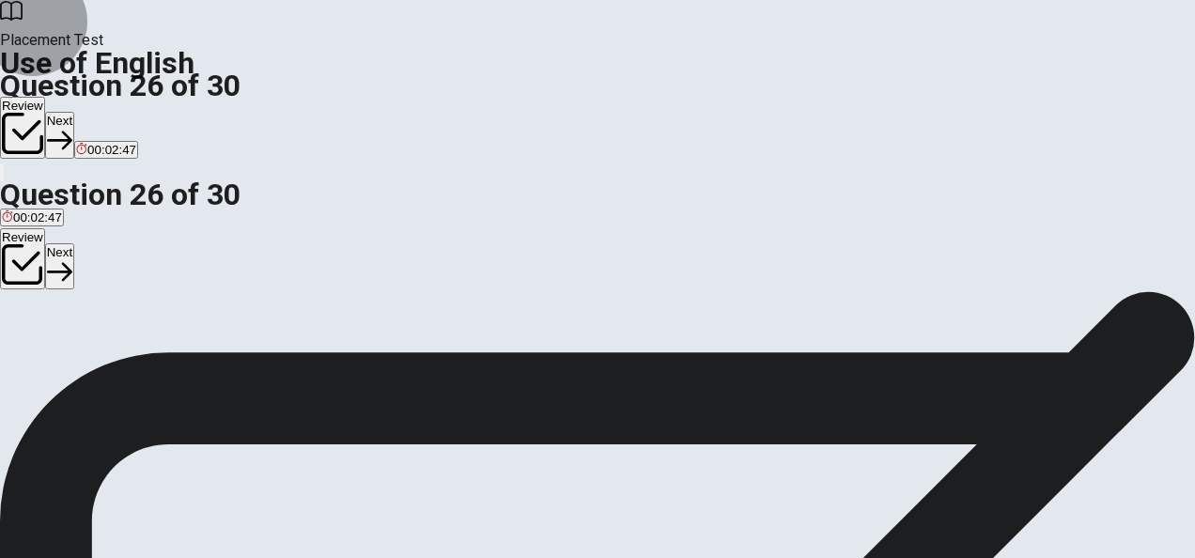
click at [74, 243] on button "Next" at bounding box center [59, 266] width 29 height 46
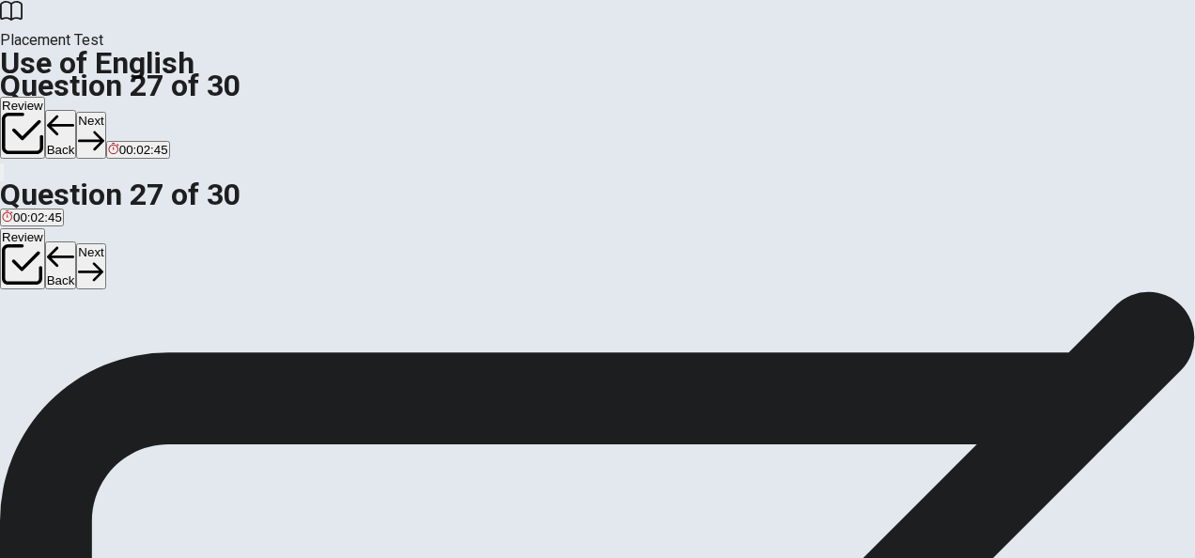
click at [105, 243] on button "Next" at bounding box center [90, 266] width 29 height 46
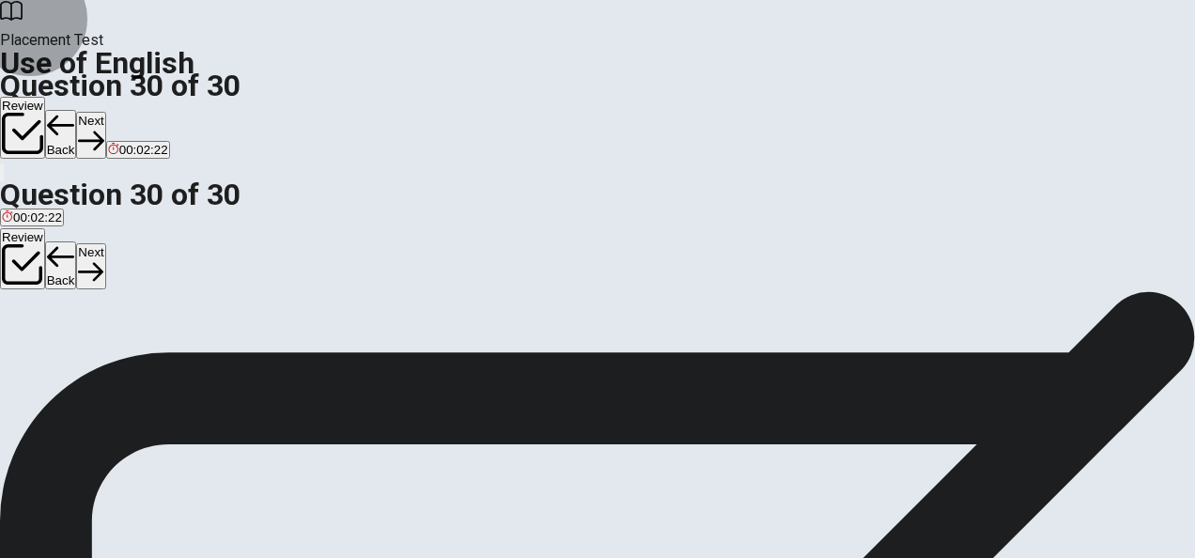
click at [77, 242] on button "Back" at bounding box center [61, 266] width 32 height 49
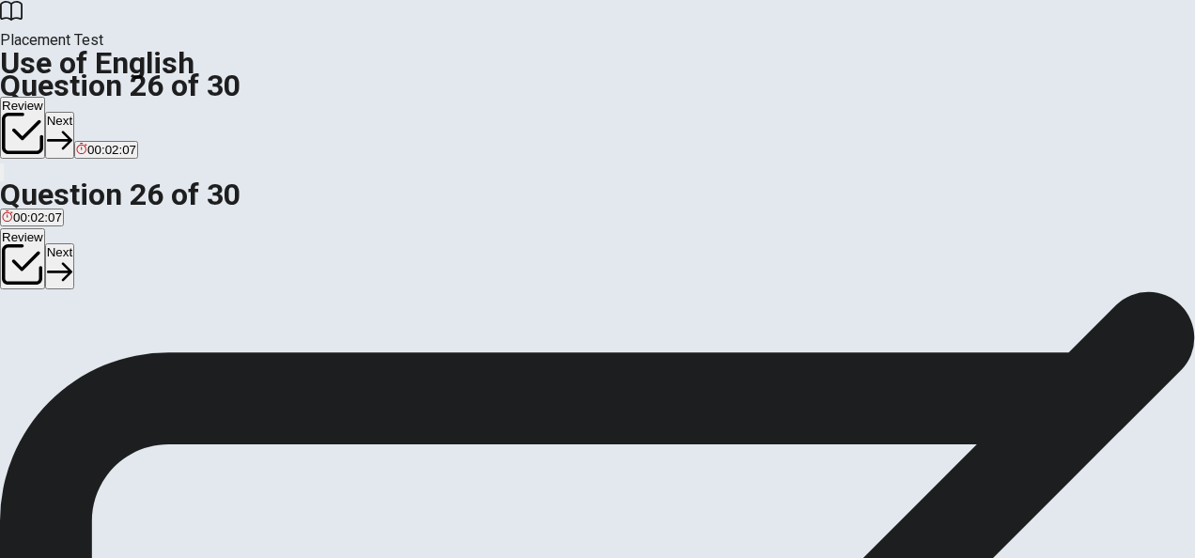
click at [45, 228] on button "Review" at bounding box center [22, 259] width 45 height 62
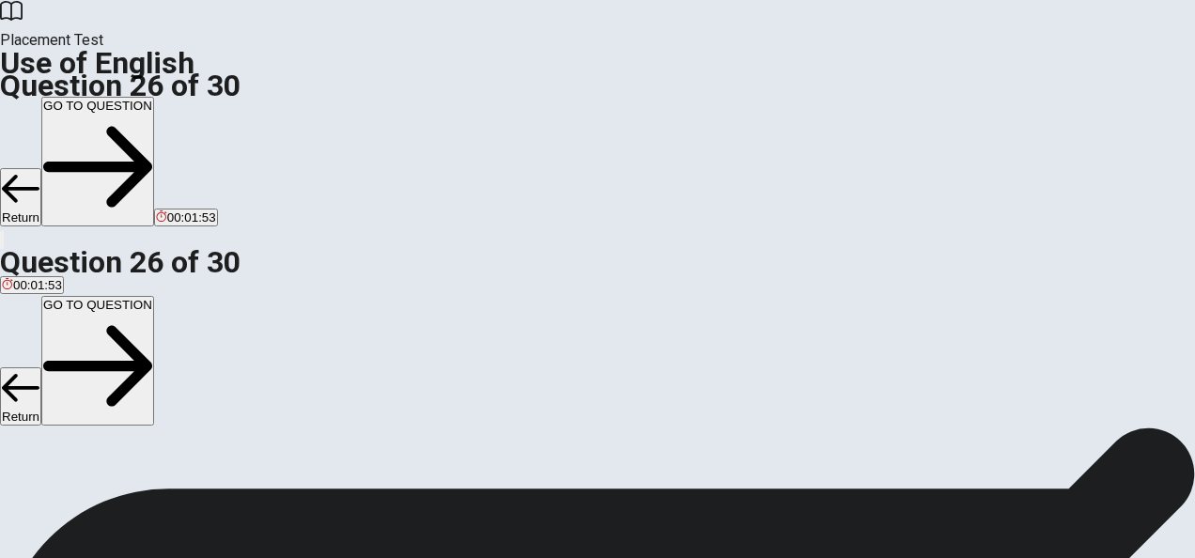
scroll to position [0, 0]
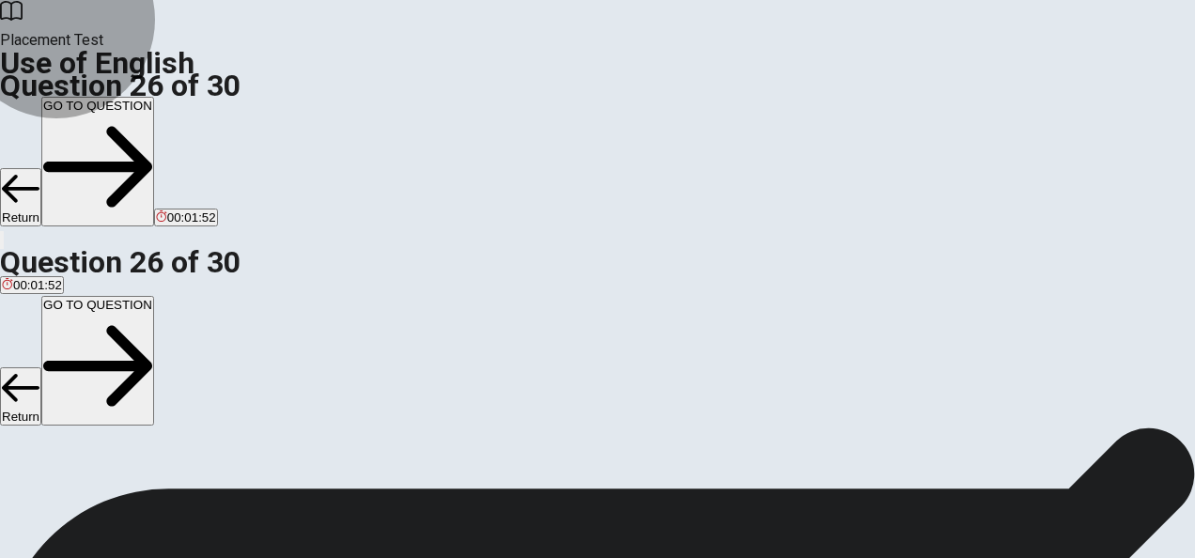
click at [154, 296] on button "GO TO QUESTION" at bounding box center [97, 361] width 113 height 130
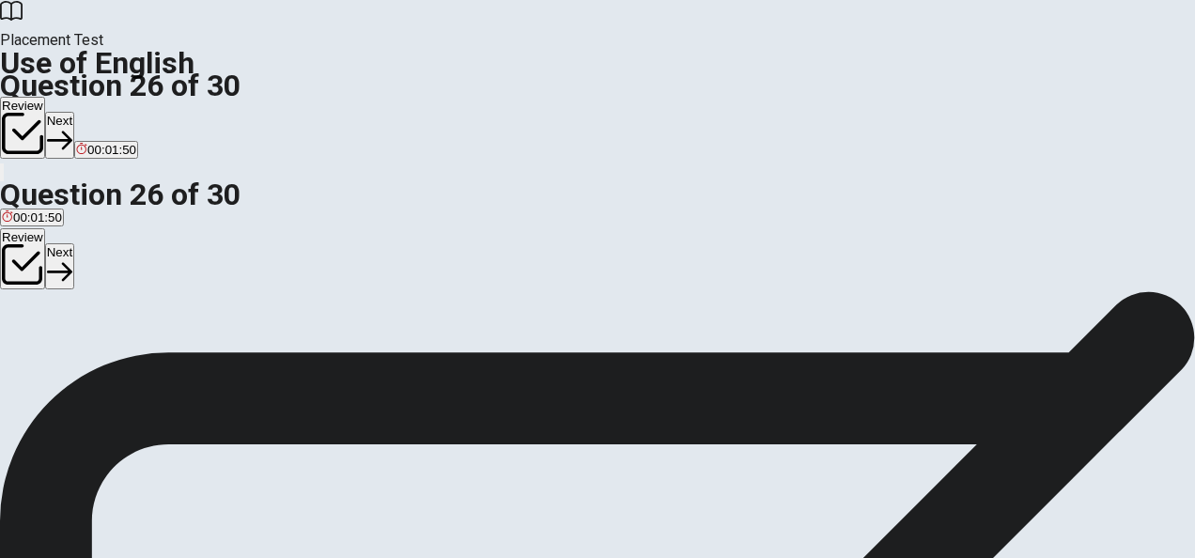
scroll to position [94, 0]
click at [74, 243] on button "Next" at bounding box center [59, 266] width 29 height 46
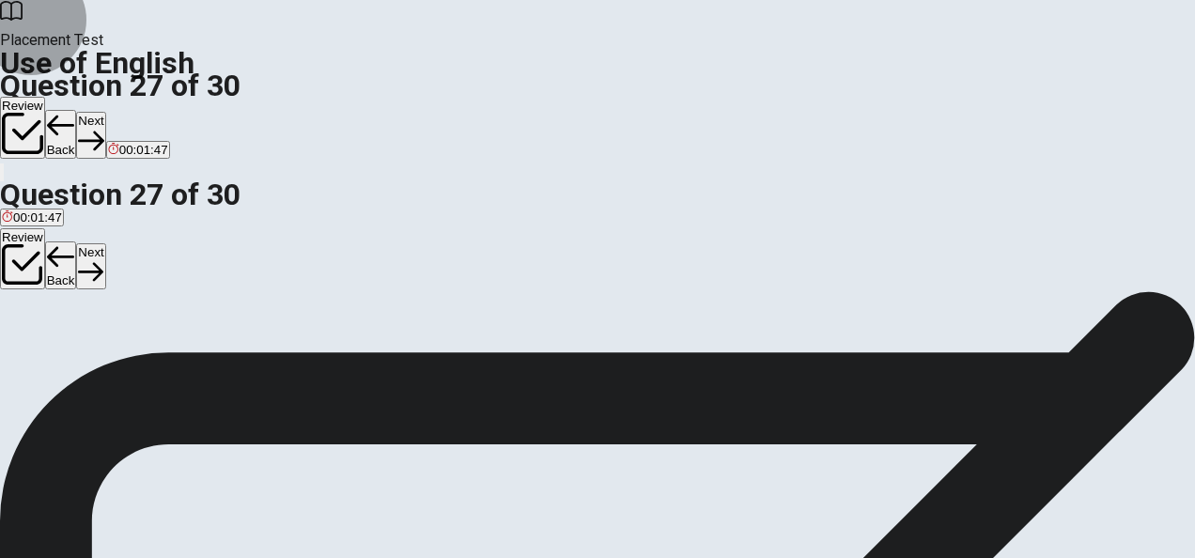
click at [105, 243] on button "Next" at bounding box center [90, 266] width 29 height 46
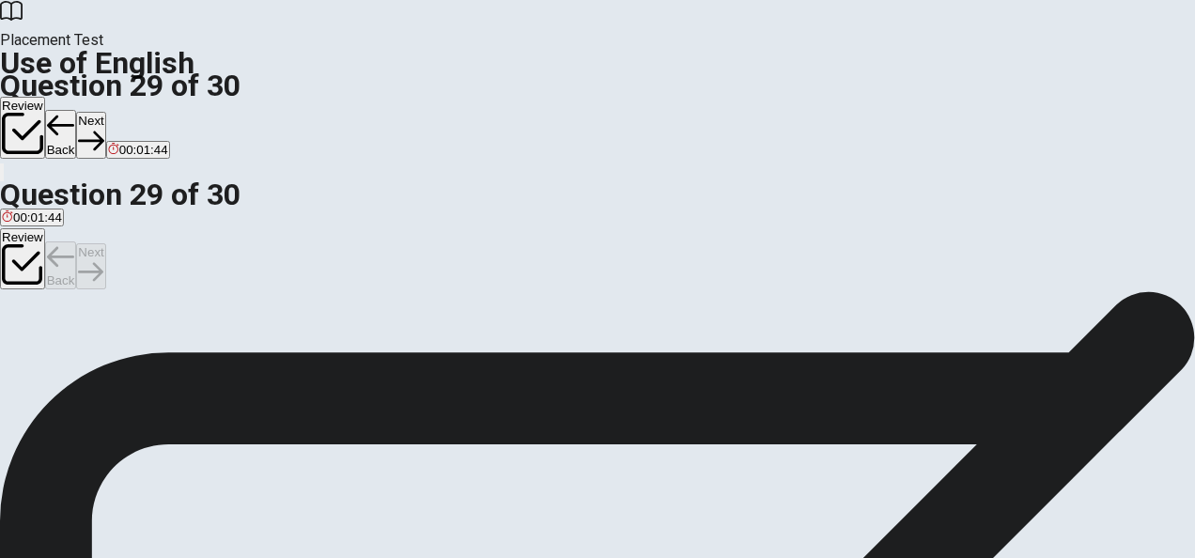
click at [1113, 228] on div "Review Back Next" at bounding box center [597, 260] width 1195 height 64
click at [105, 243] on button "Next" at bounding box center [90, 266] width 29 height 46
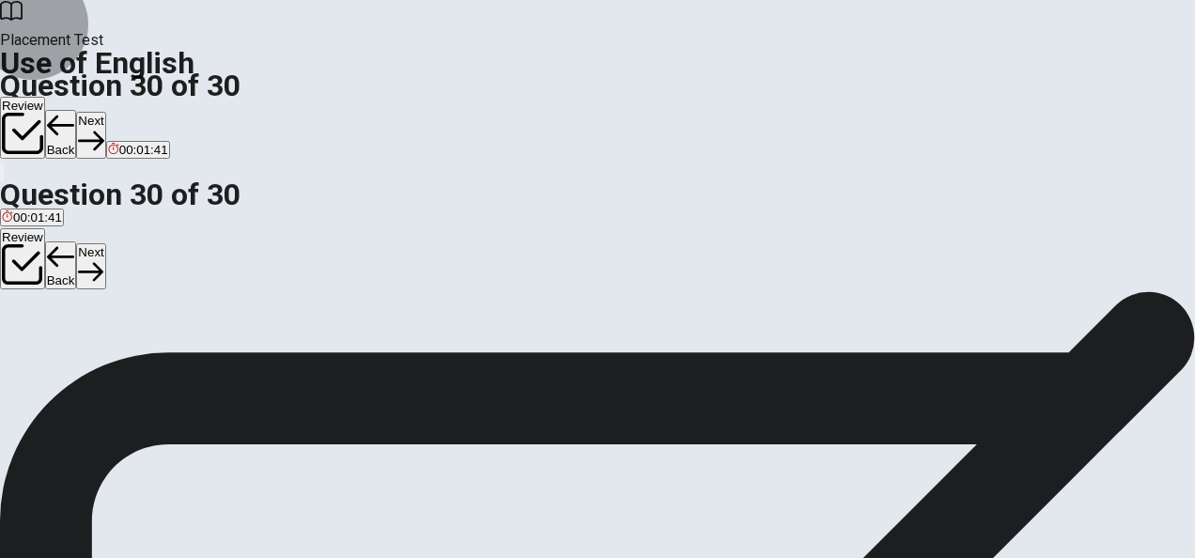
click at [105, 243] on button "Next" at bounding box center [90, 266] width 29 height 46
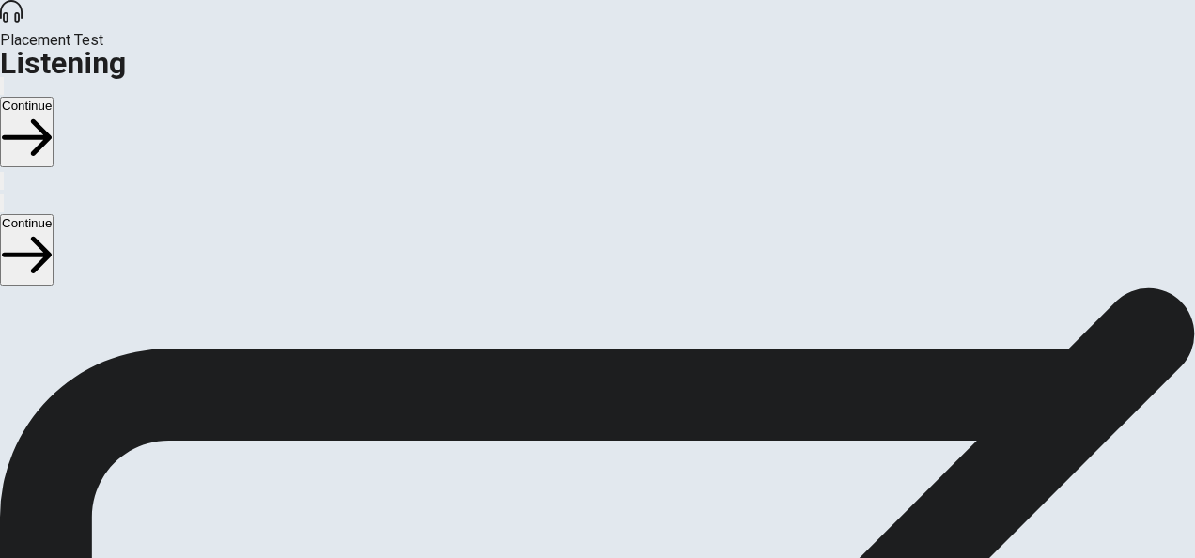
scroll to position [186, 0]
click at [2, 208] on icon "button" at bounding box center [2, 208] width 0 height 0
click at [907, 214] on span "There are 3 audio clips in this section. Each clip has 5 questions. Before each…" at bounding box center [453, 247] width 907 height 288
click at [1194, 109] on span at bounding box center [1212, 109] width 0 height 0
click at [1161, 109] on span at bounding box center [1161, 109] width 0 height 0
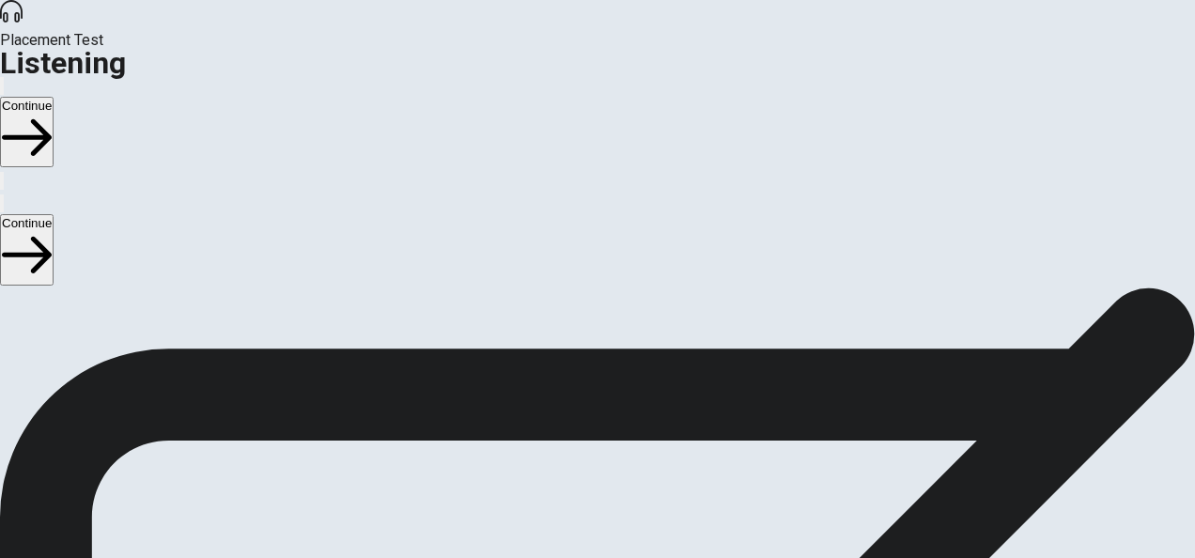
click at [1161, 109] on span at bounding box center [1161, 109] width 0 height 0
type input "1"
drag, startPoint x: 1139, startPoint y: 113, endPoint x: 1151, endPoint y: 117, distance: 12.8
click at [1161, 109] on span at bounding box center [1161, 109] width 0 height 0
click at [907, 208] on span "There are 3 audio clips in this section. Each clip has 5 questions. Before each…" at bounding box center [453, 247] width 907 height 288
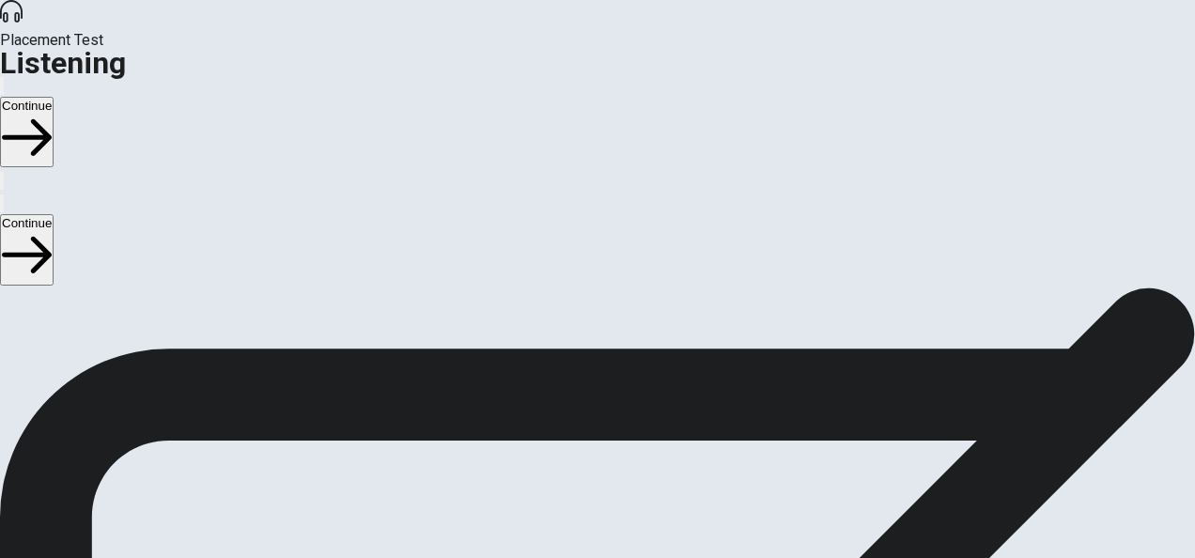
scroll to position [94, 0]
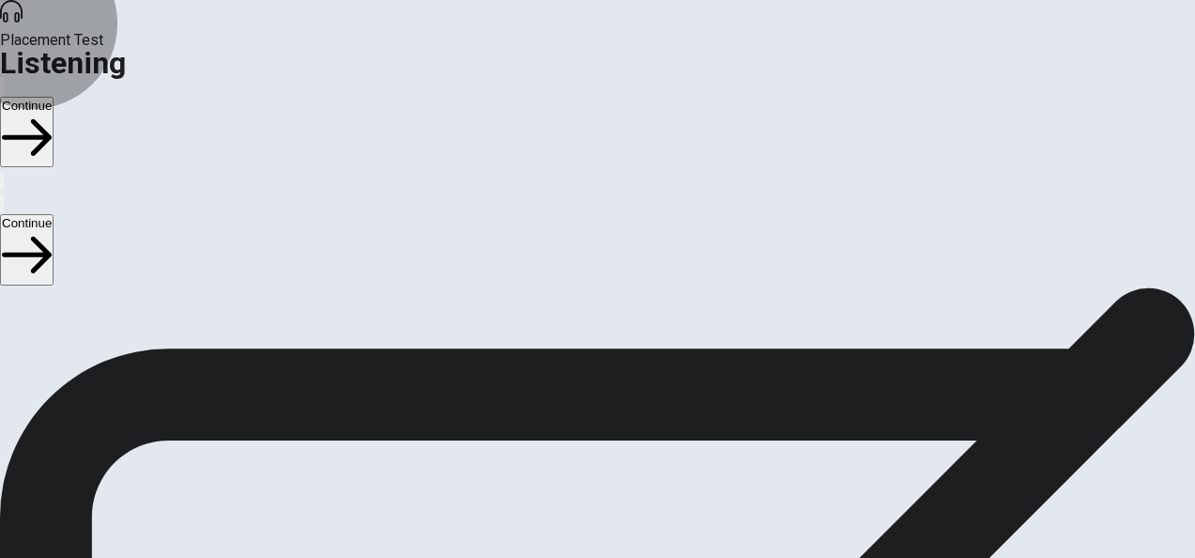
click at [54, 214] on button "Continue" at bounding box center [27, 249] width 54 height 70
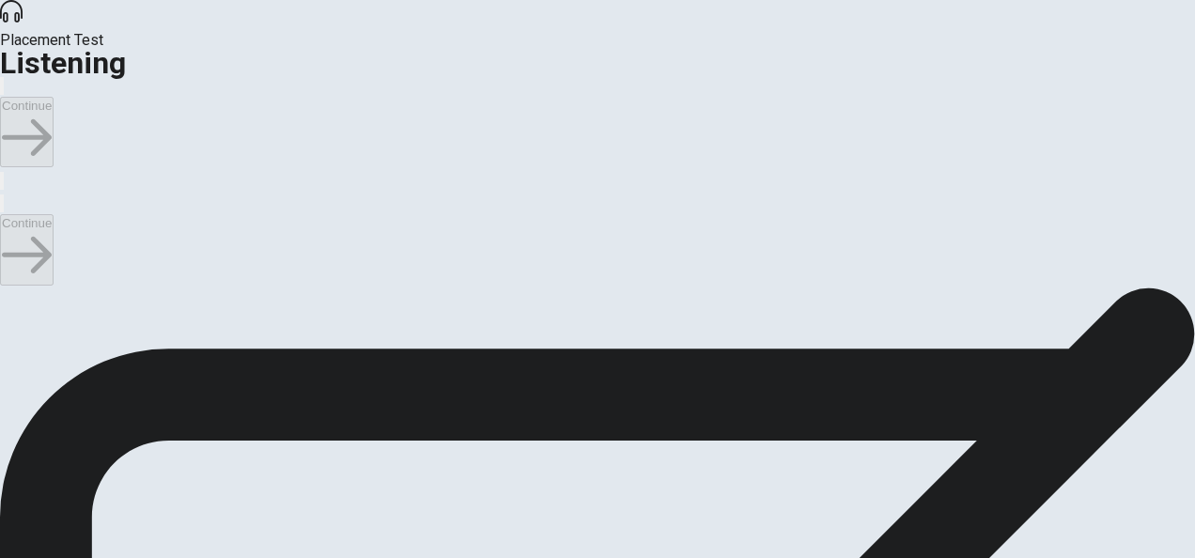
scroll to position [0, 0]
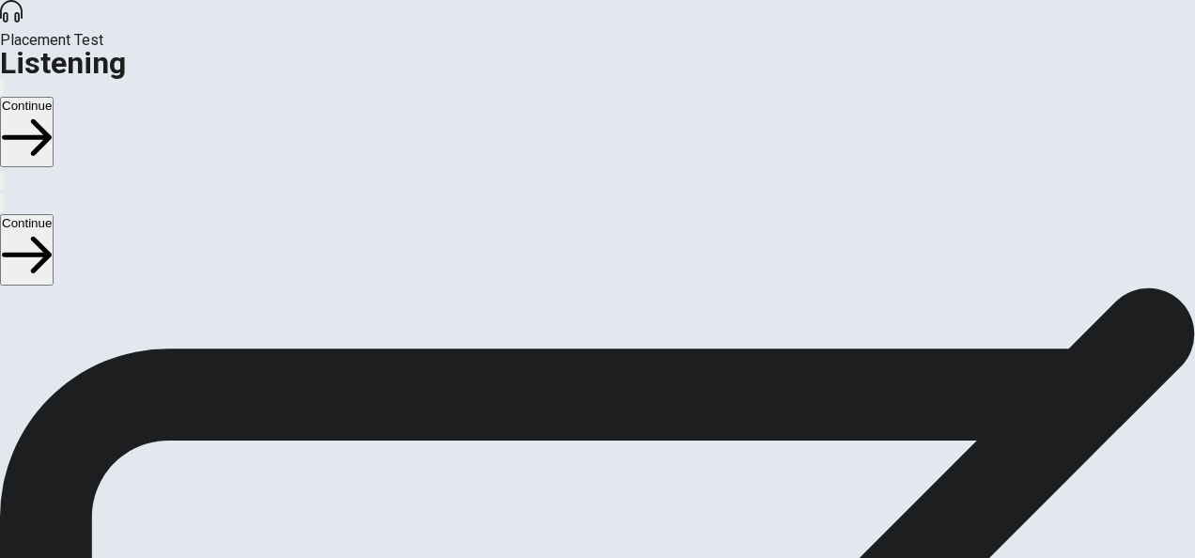
scroll to position [663, 0]
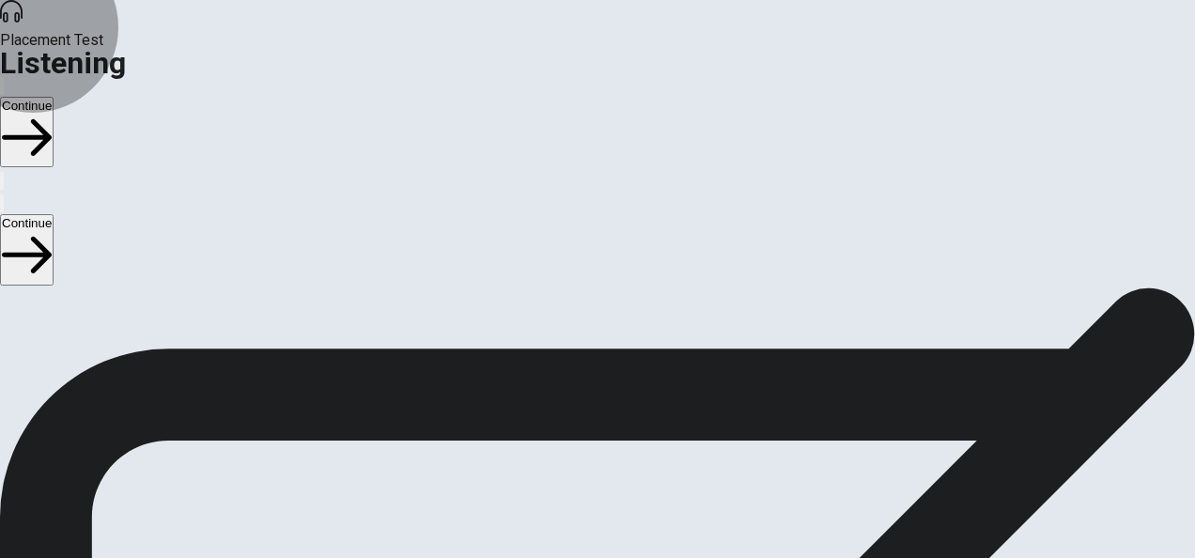
click at [54, 214] on button "Continue" at bounding box center [27, 249] width 54 height 70
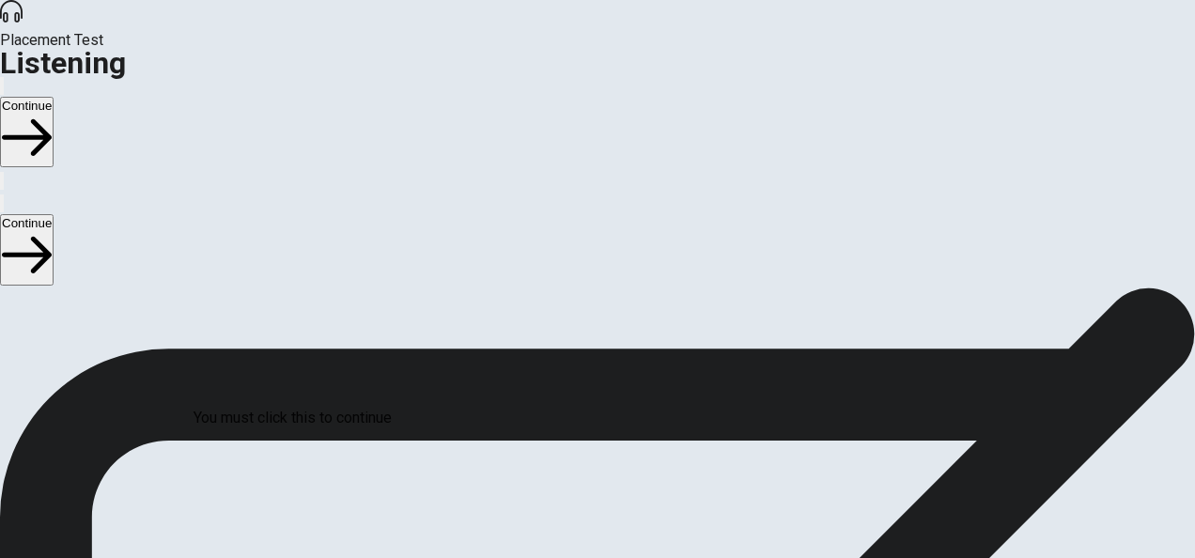
scroll to position [94, 0]
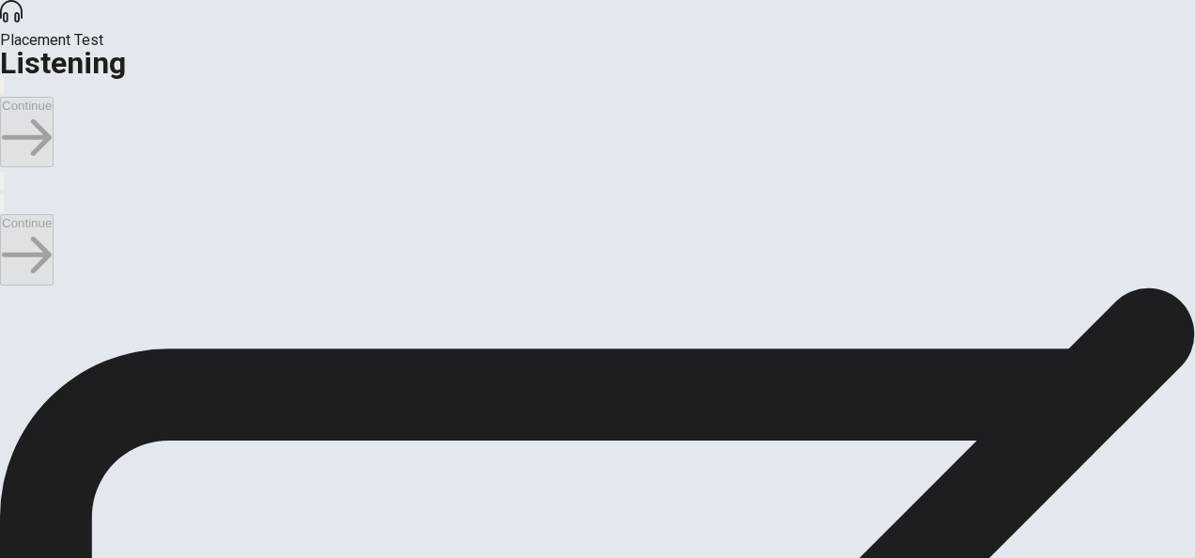
scroll to position [376, 0]
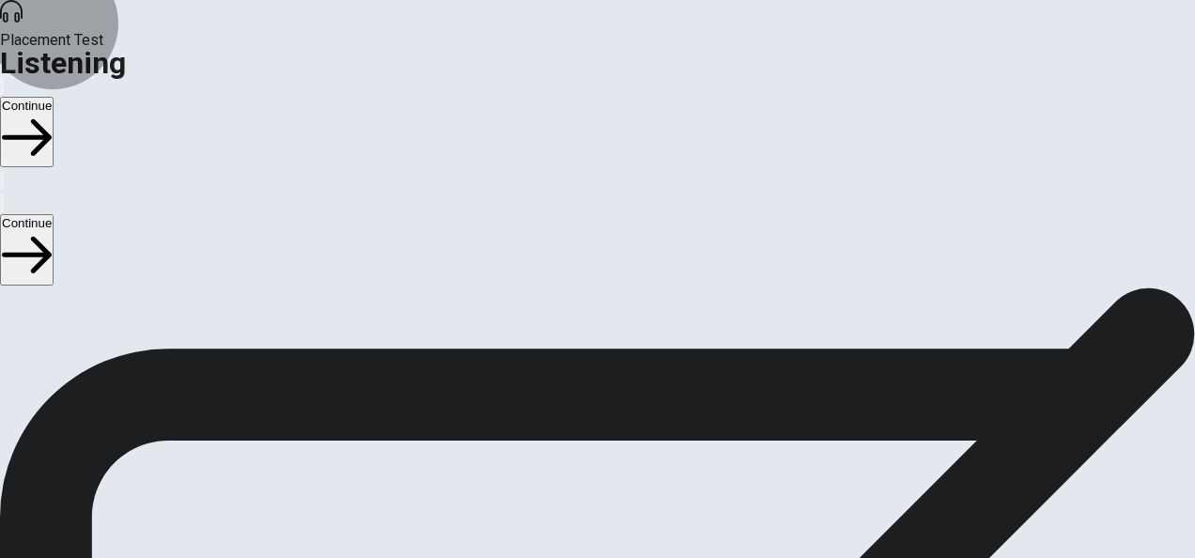
click at [54, 214] on button "Continue" at bounding box center [27, 249] width 54 height 70
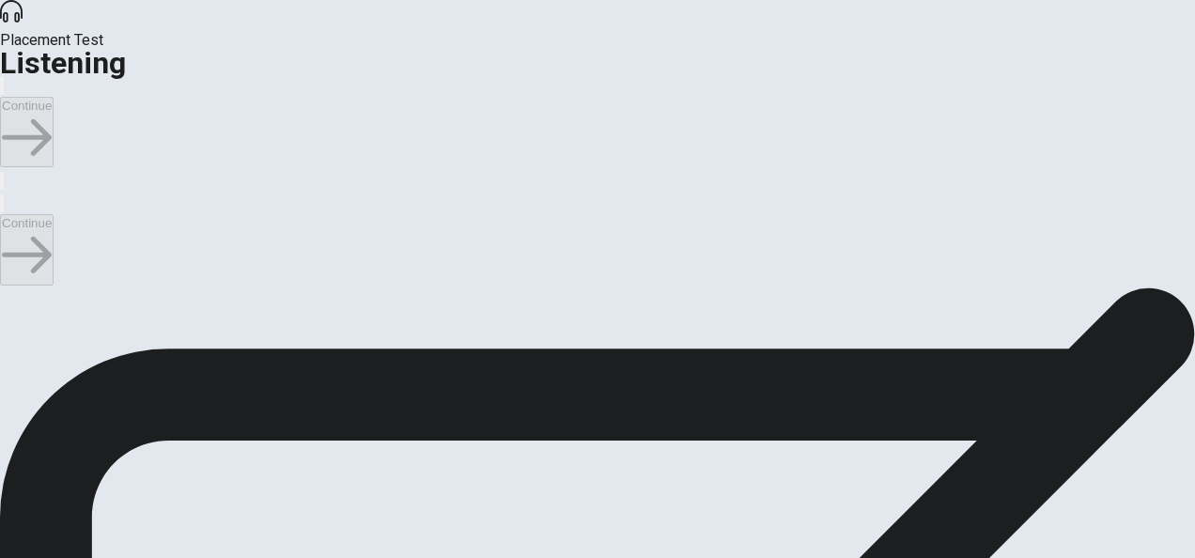
scroll to position [0, 0]
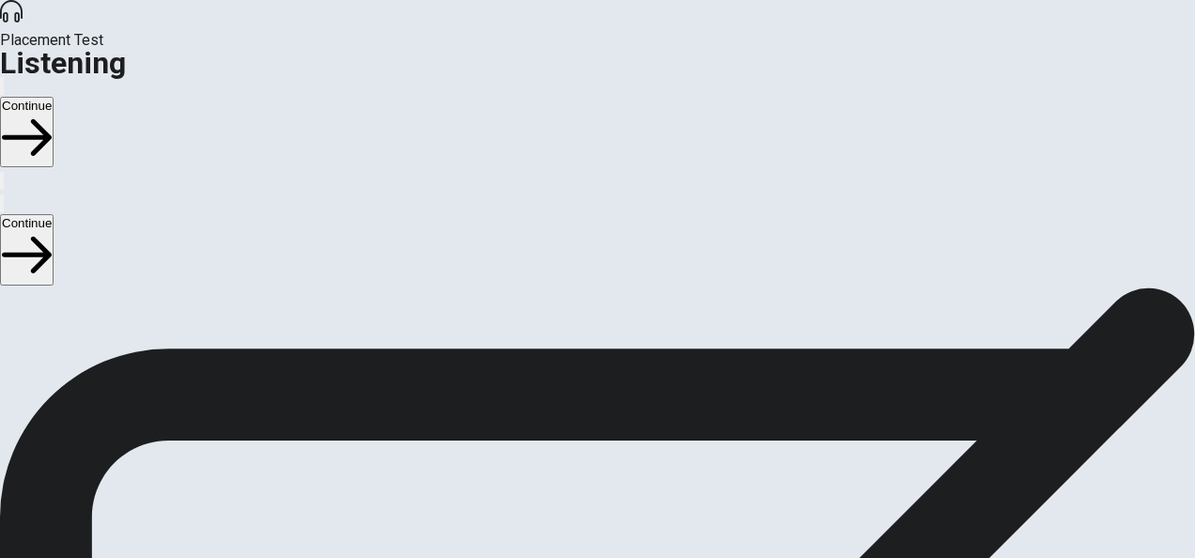
click at [54, 214] on button "Continue" at bounding box center [27, 249] width 54 height 70
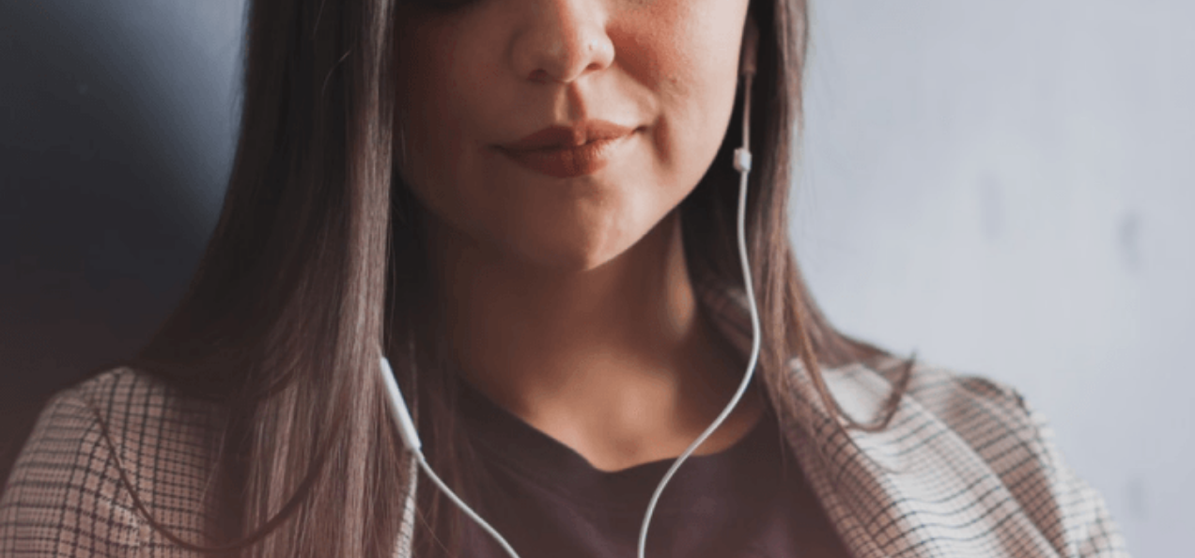
scroll to position [0, 0]
click at [54, 214] on button "Continue" at bounding box center [27, 249] width 54 height 70
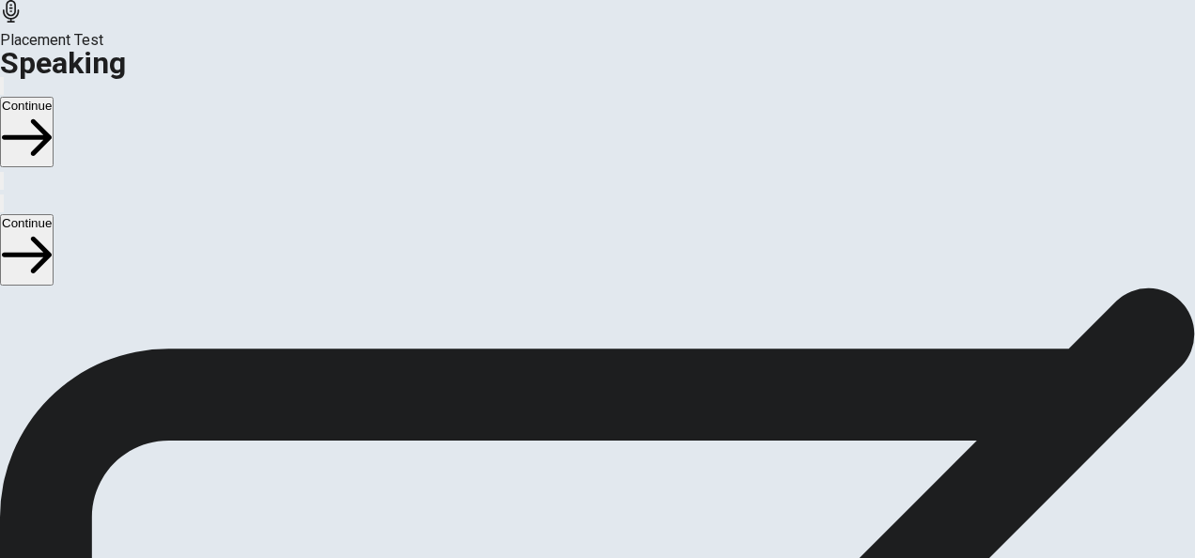
scroll to position [447, 0]
click at [597, 201] on icon at bounding box center [597, 179] width 44 height 44
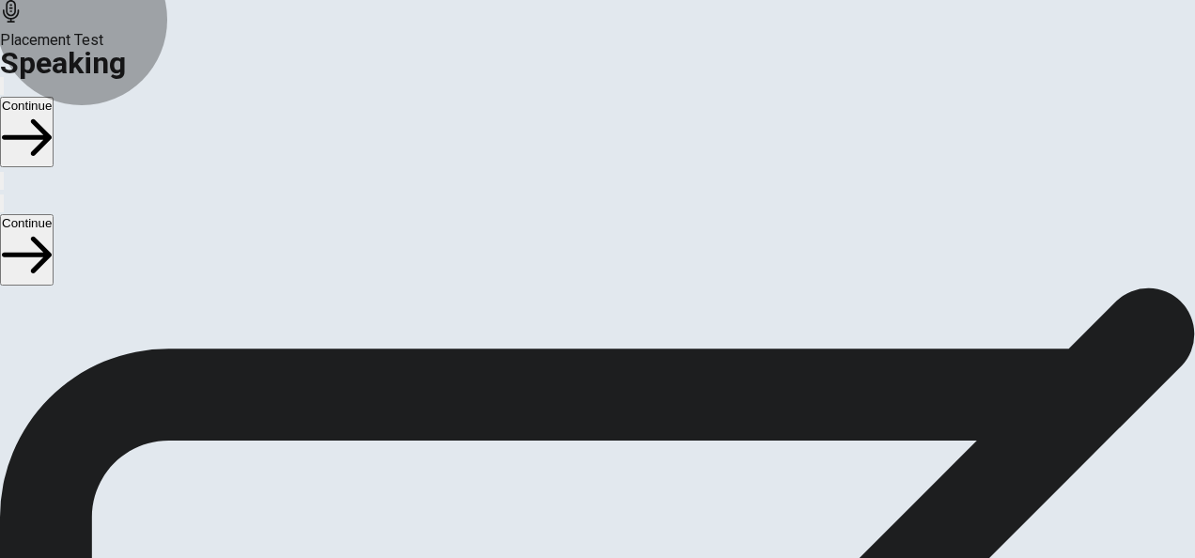
click at [605, 227] on button "Record Again" at bounding box center [597, 181] width 79 height 92
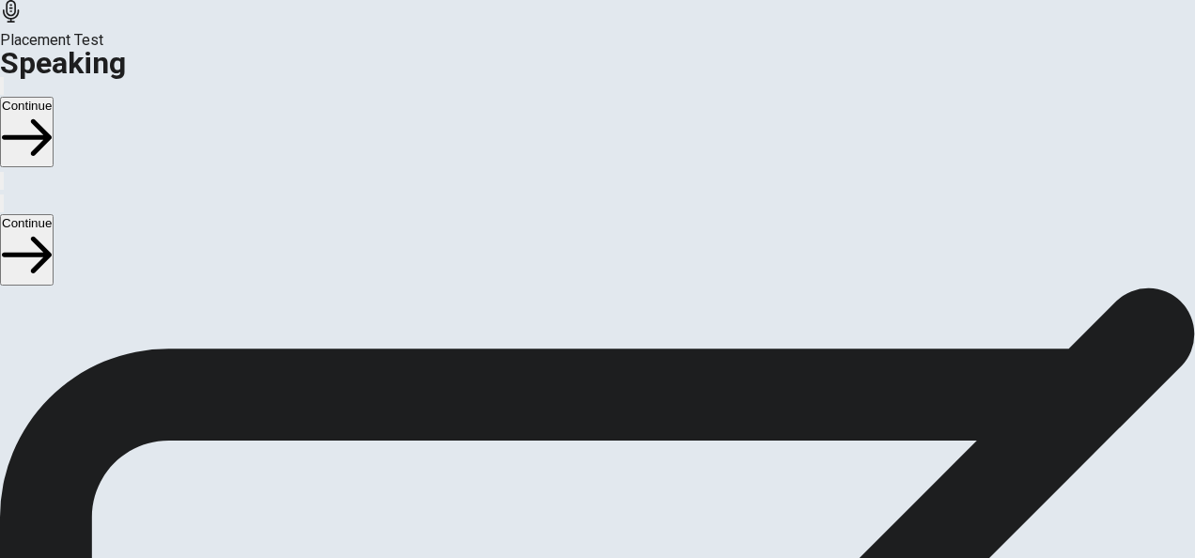
click at [592, 255] on icon at bounding box center [596, 221] width 48 height 67
click at [595, 243] on icon "Play Audio" at bounding box center [586, 232] width 18 height 23
click at [595, 122] on icon at bounding box center [597, 100] width 44 height 44
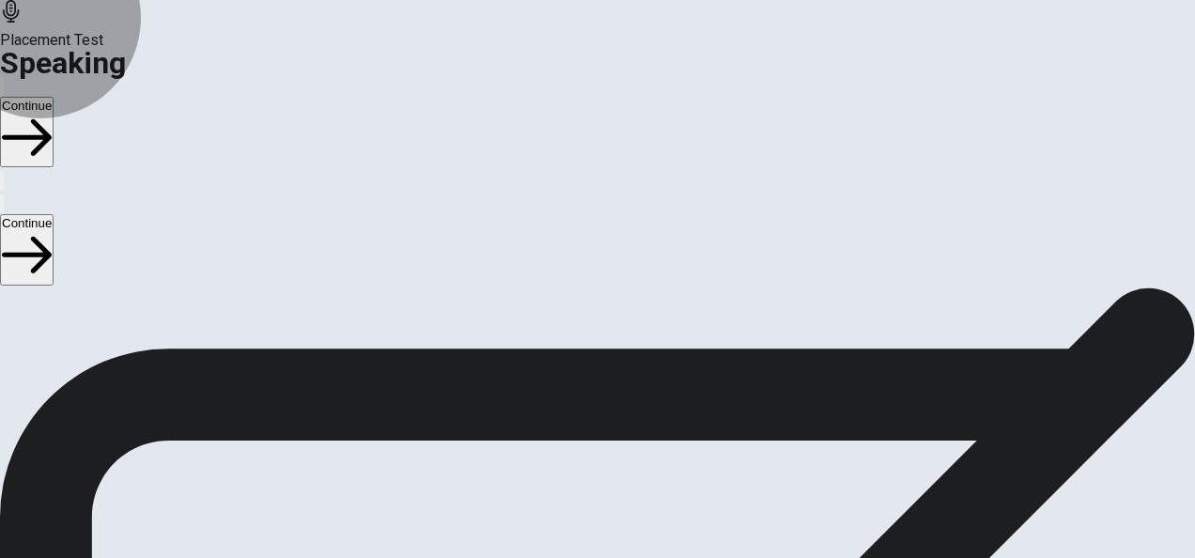
click at [564, 227] on button "Record Again" at bounding box center [597, 181] width 79 height 92
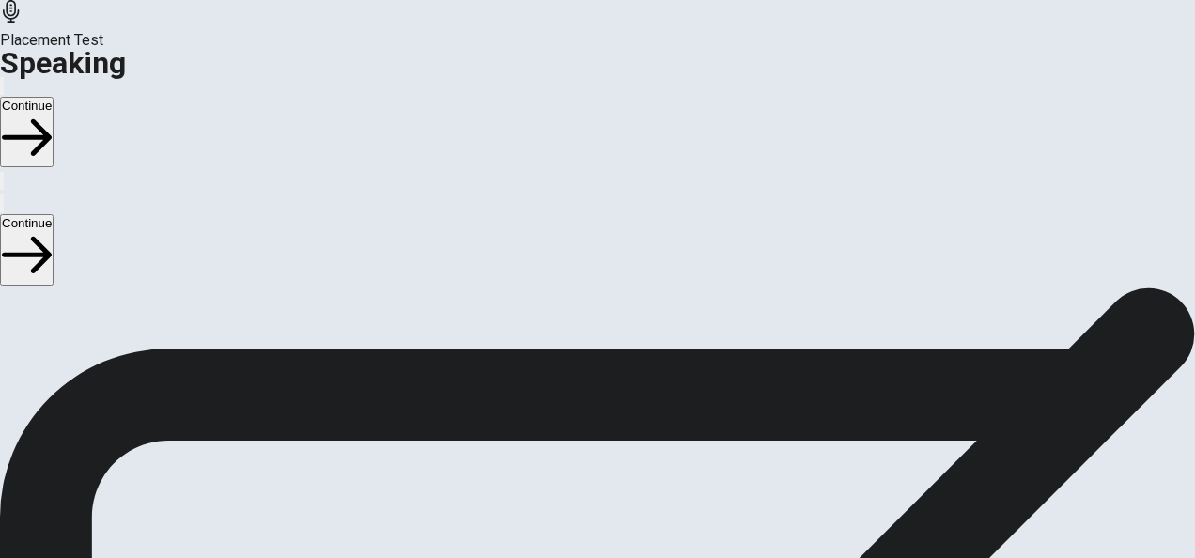
click at [590, 122] on icon at bounding box center [597, 100] width 44 height 44
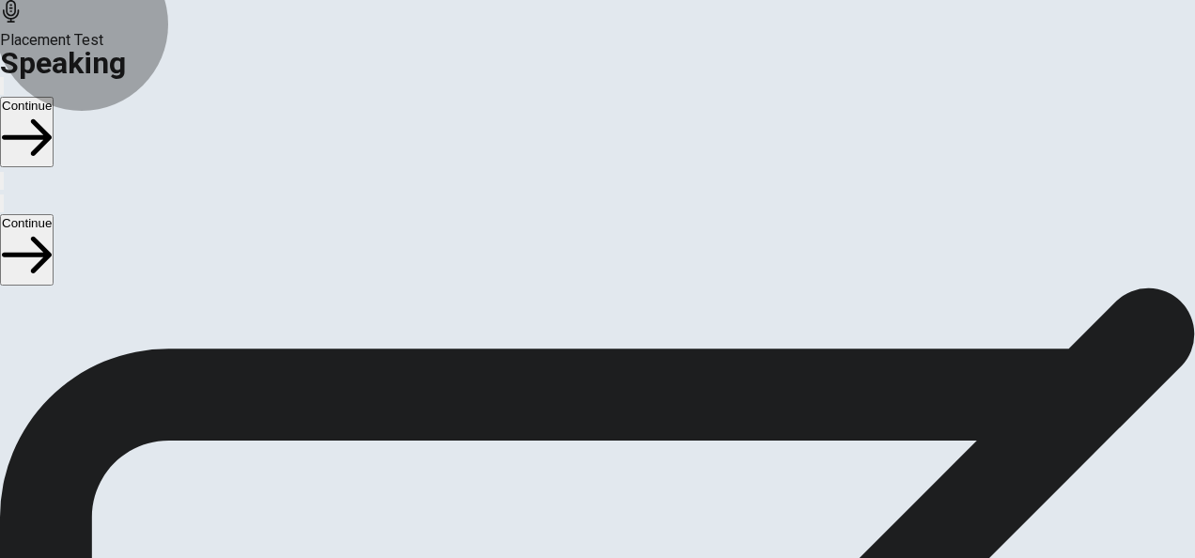
click at [605, 227] on button "Record Again" at bounding box center [597, 181] width 79 height 92
click at [616, 227] on button "Record Again" at bounding box center [597, 181] width 79 height 92
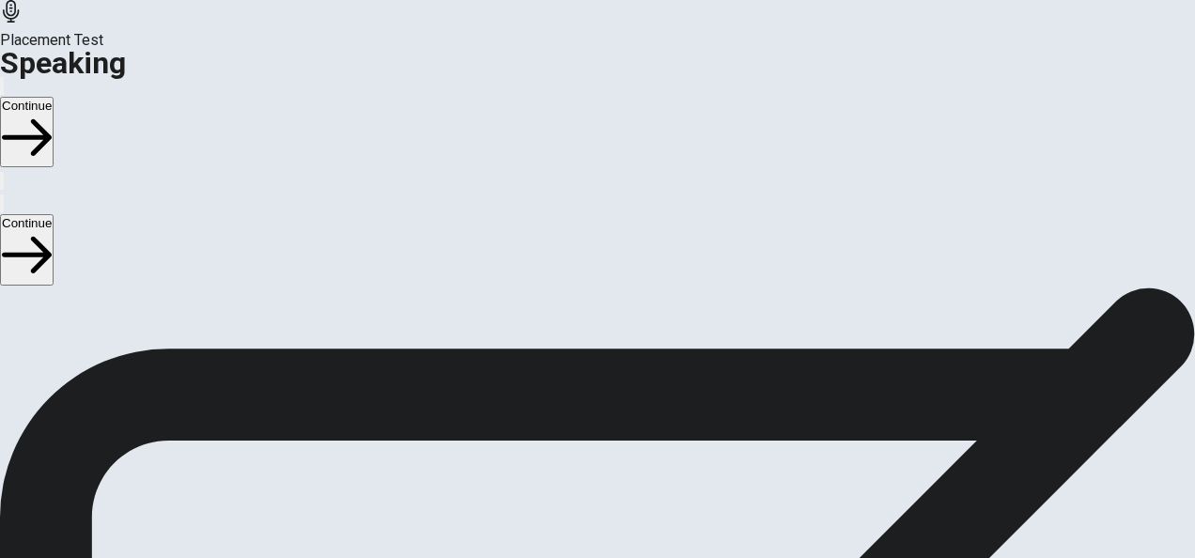
click at [590, 255] on icon at bounding box center [598, 221] width 67 height 67
click at [577, 226] on button "Play Audio" at bounding box center [575, 217] width 4 height 18
click at [595, 243] on icon "Play Audio" at bounding box center [586, 232] width 18 height 23
click at [592, 198] on icon at bounding box center [589, 170] width 40 height 56
click at [575, 221] on icon "Pause Audio" at bounding box center [575, 221] width 0 height 0
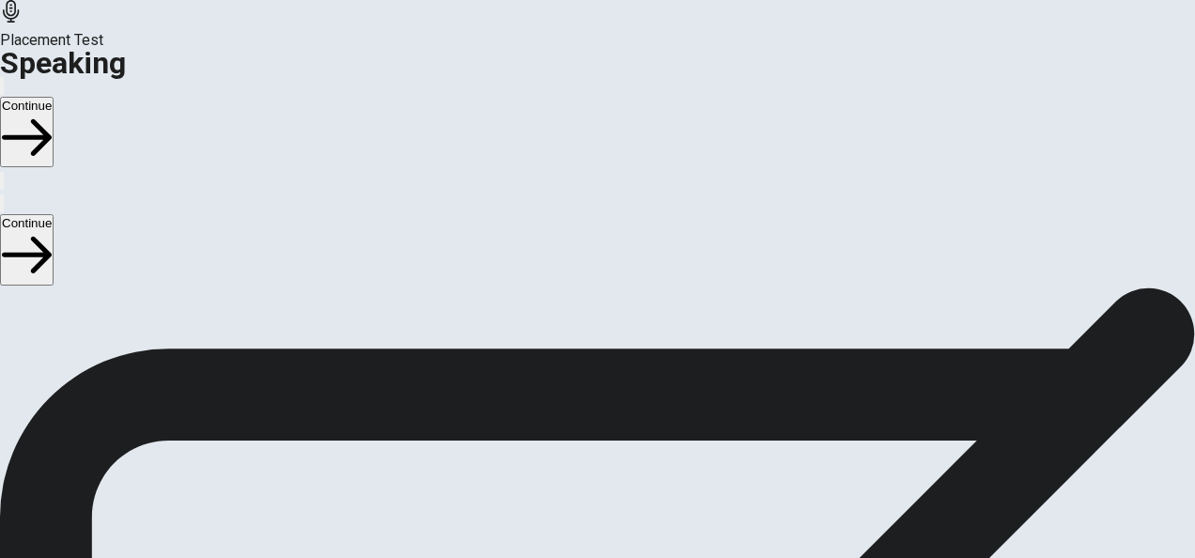
click at [597, 198] on icon at bounding box center [589, 170] width 40 height 56
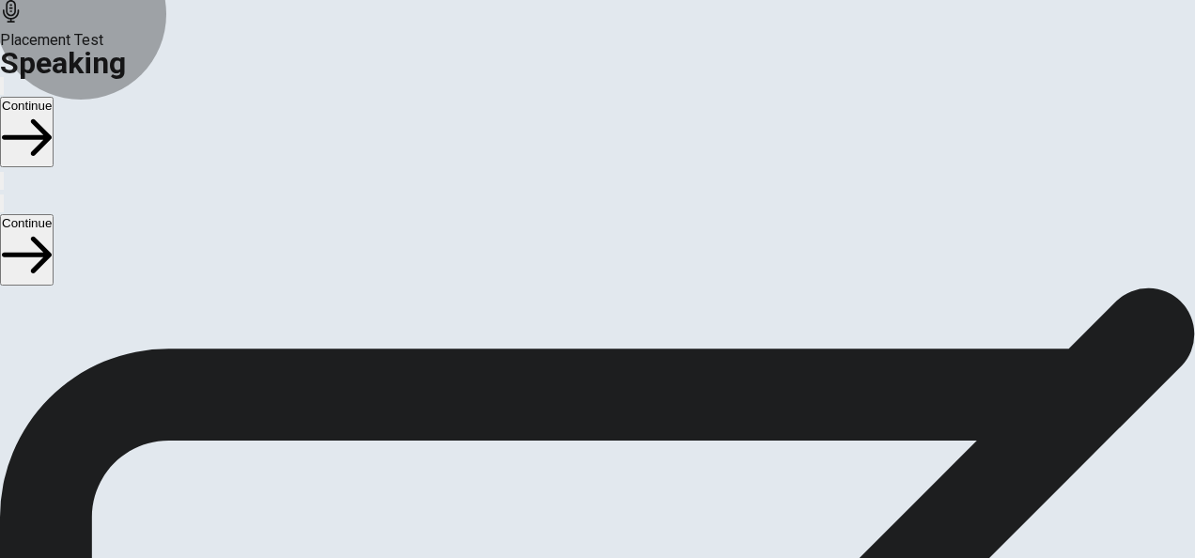
click at [54, 214] on button "Continue" at bounding box center [27, 249] width 54 height 70
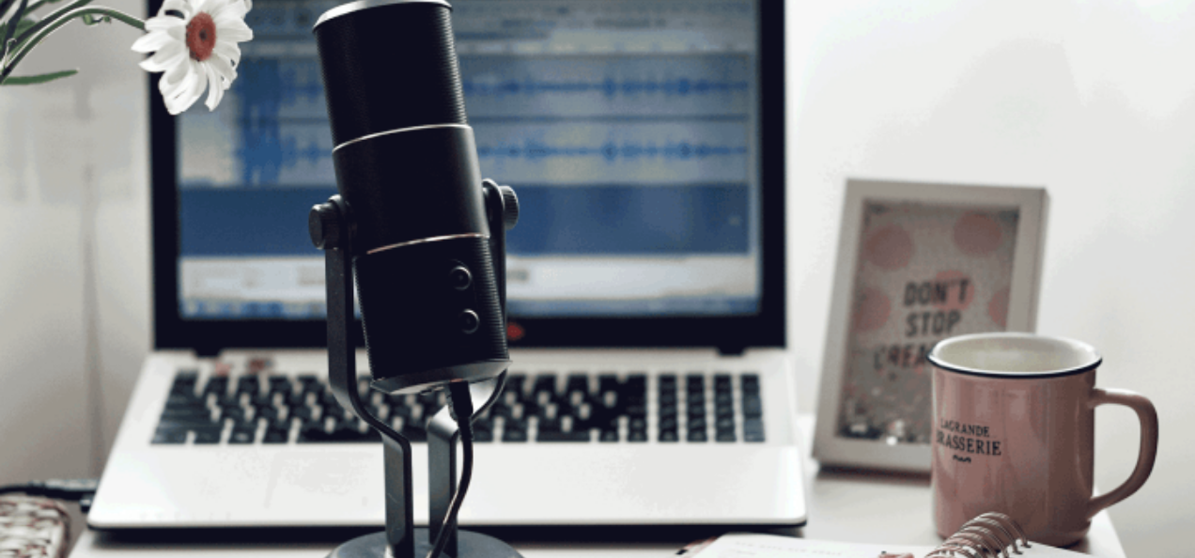
scroll to position [438, 0]
click at [54, 214] on button "Continue" at bounding box center [27, 249] width 54 height 70
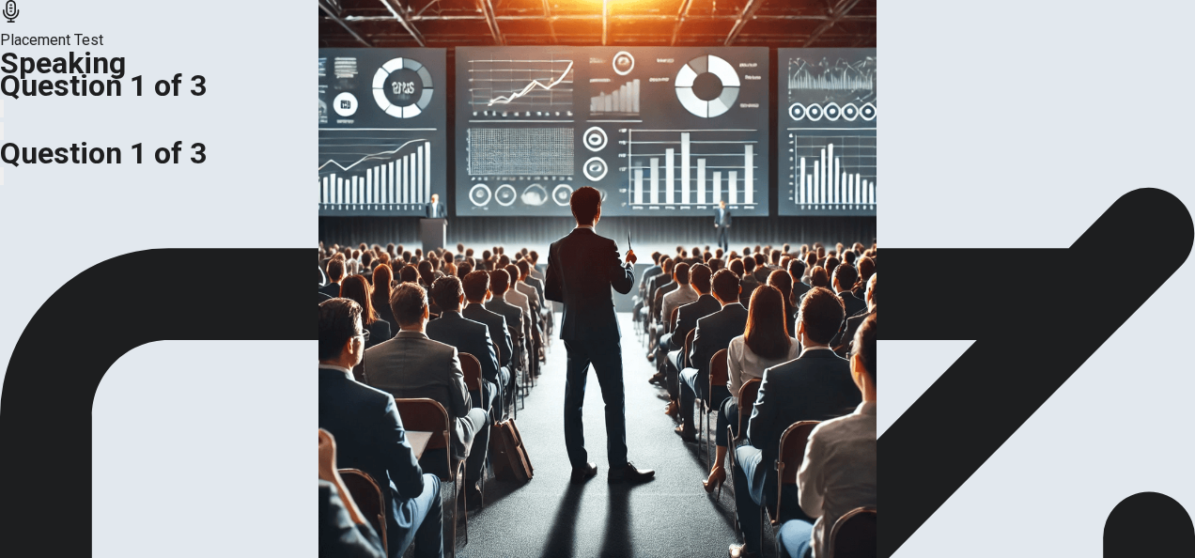
scroll to position [0, 0]
click at [589, 351] on img at bounding box center [597, 279] width 1195 height 558
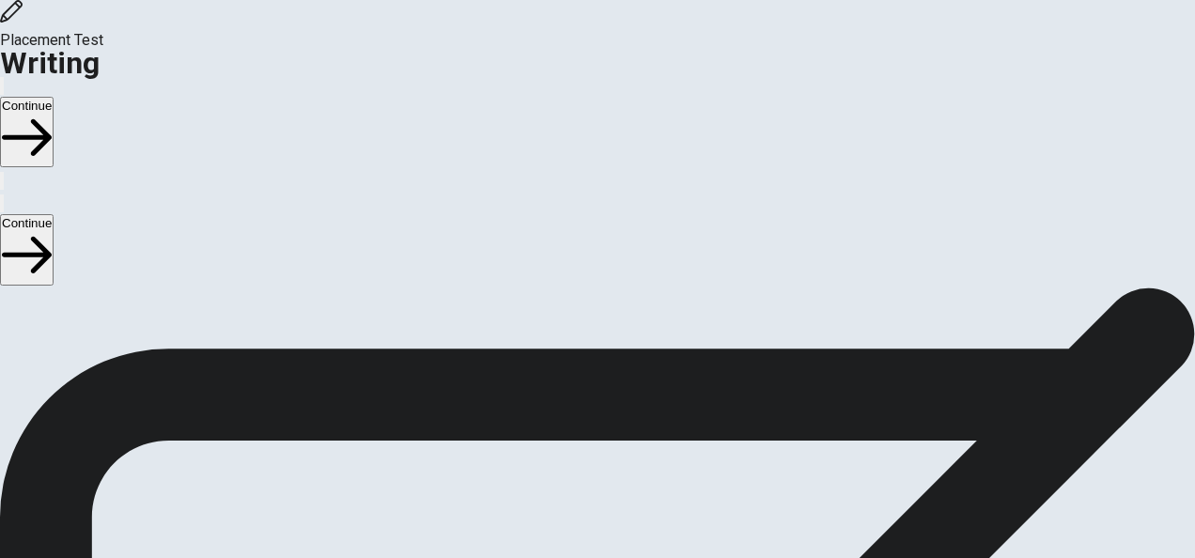
scroll to position [282, 0]
click at [54, 214] on button "Continue" at bounding box center [27, 249] width 54 height 70
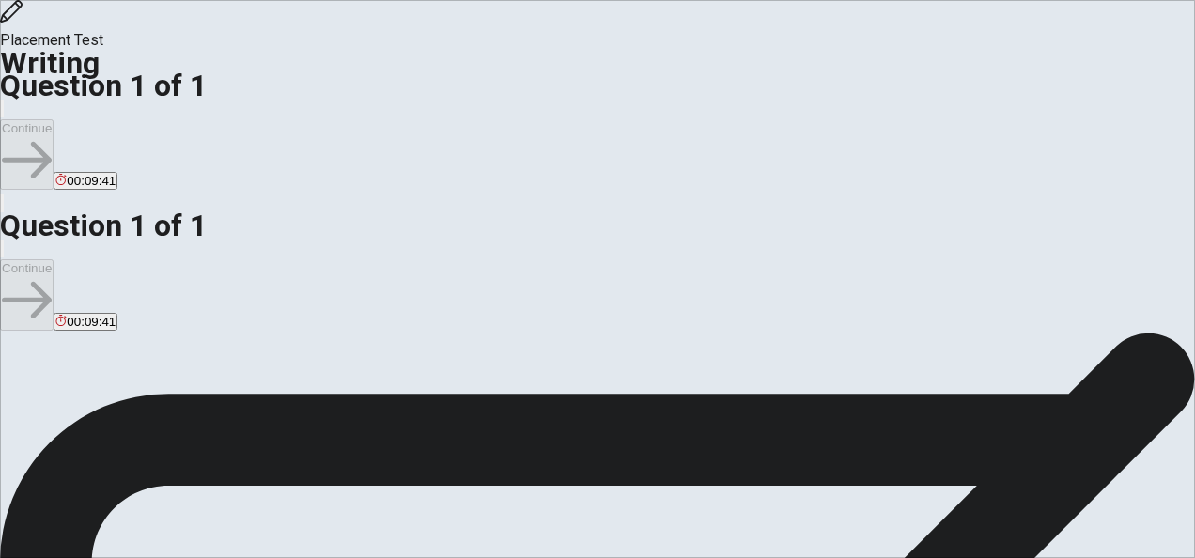
scroll to position [341, 0]
drag, startPoint x: 174, startPoint y: 457, endPoint x: 314, endPoint y: 464, distance: 140.2
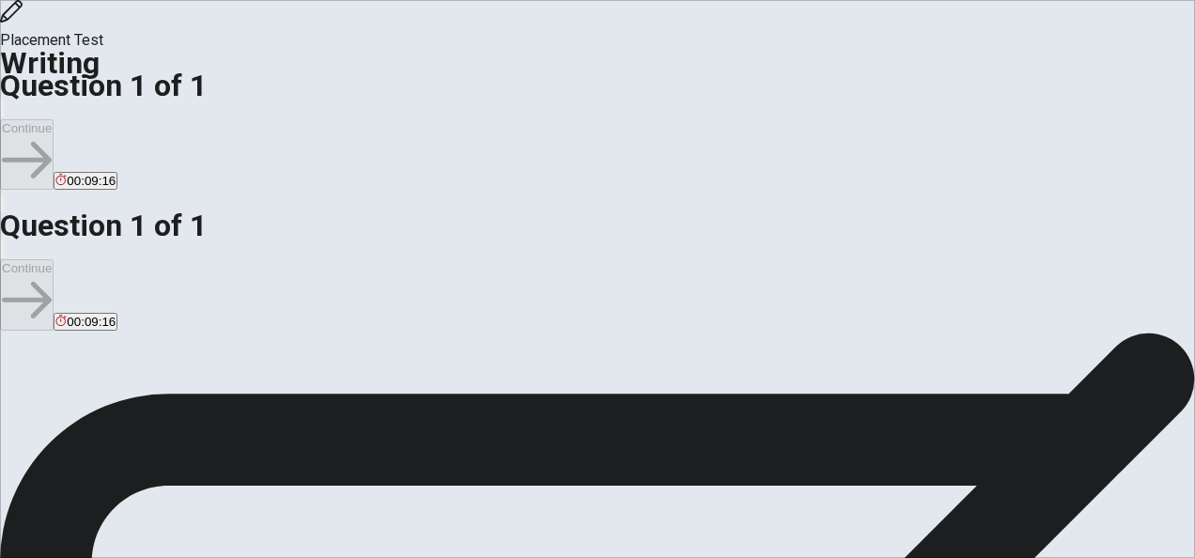
click at [314, 464] on span "Describe an important conversation you had and what you learned from it." at bounding box center [298, 464] width 479 height 18
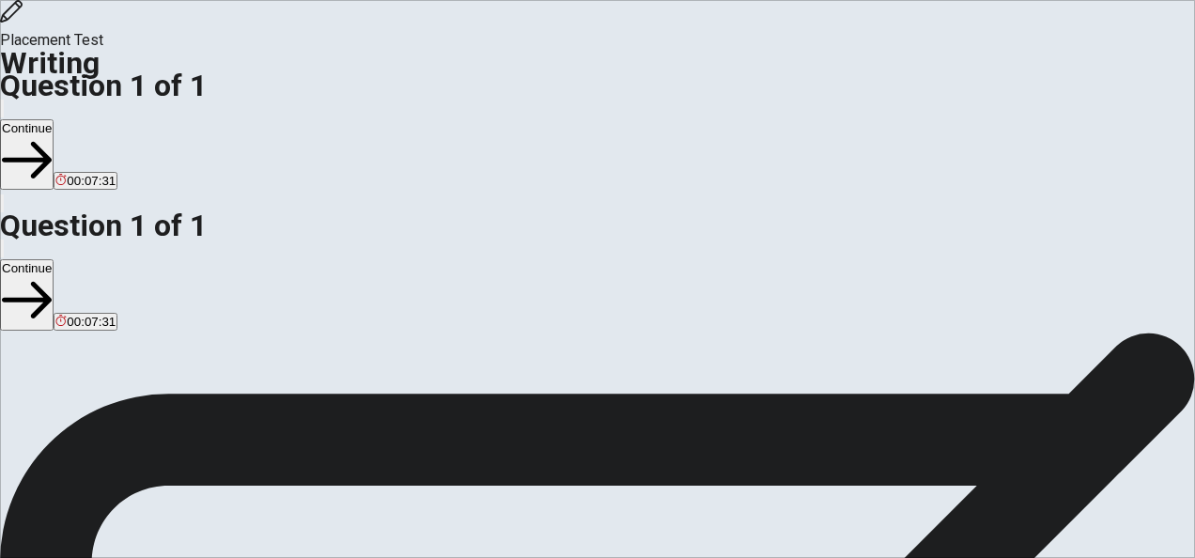
scroll to position [59, 0]
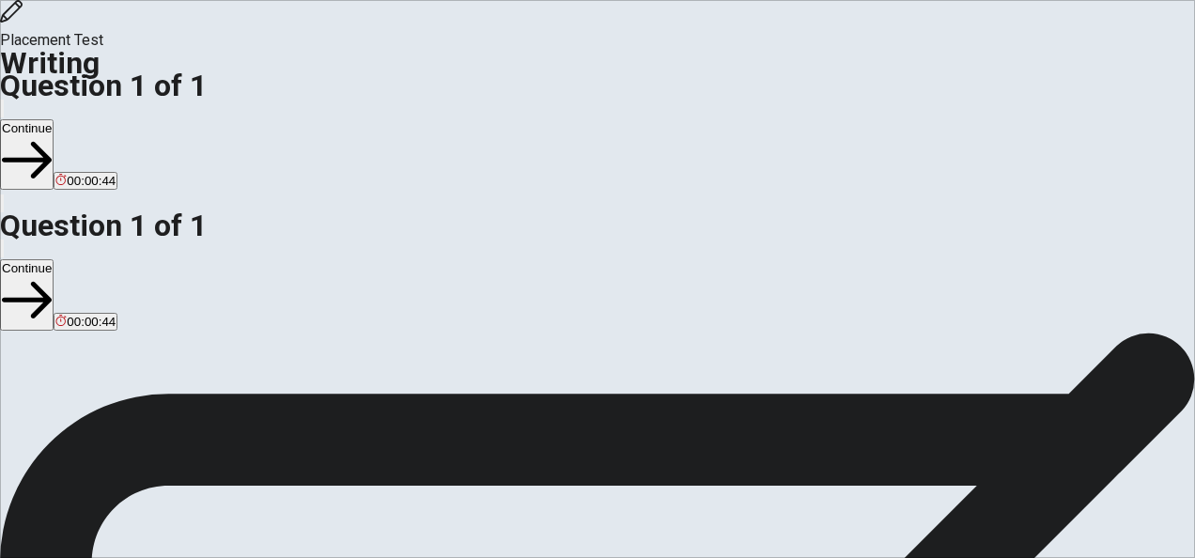
type textarea "Actually ,I had an important conversation what I learn from that are the Englis…"
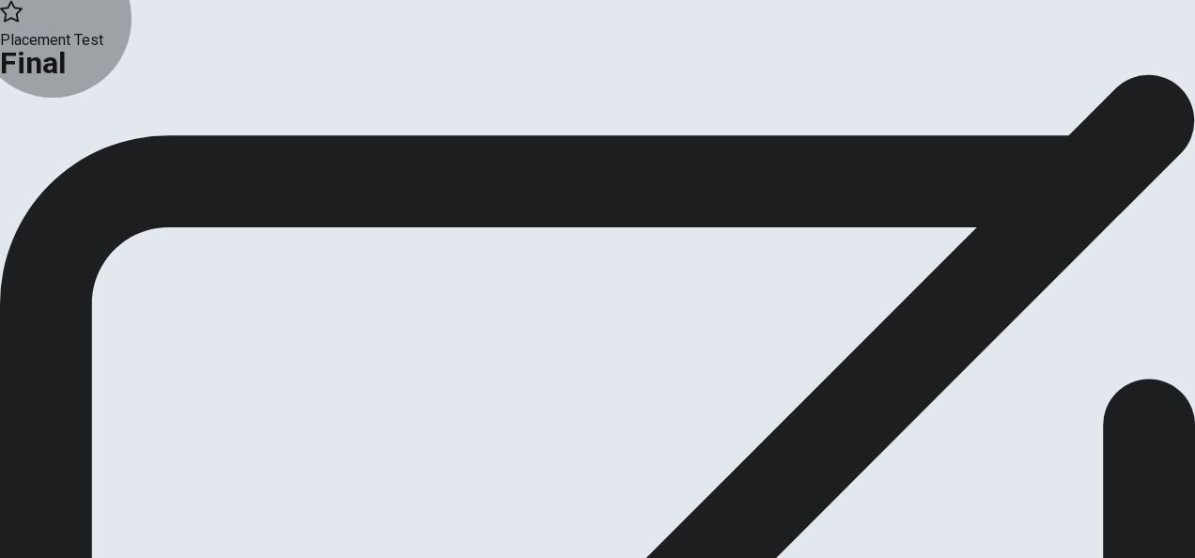
click at [76, 167] on button "Continue" at bounding box center [38, 154] width 76 height 25
